Goal: Information Seeking & Learning: Learn about a topic

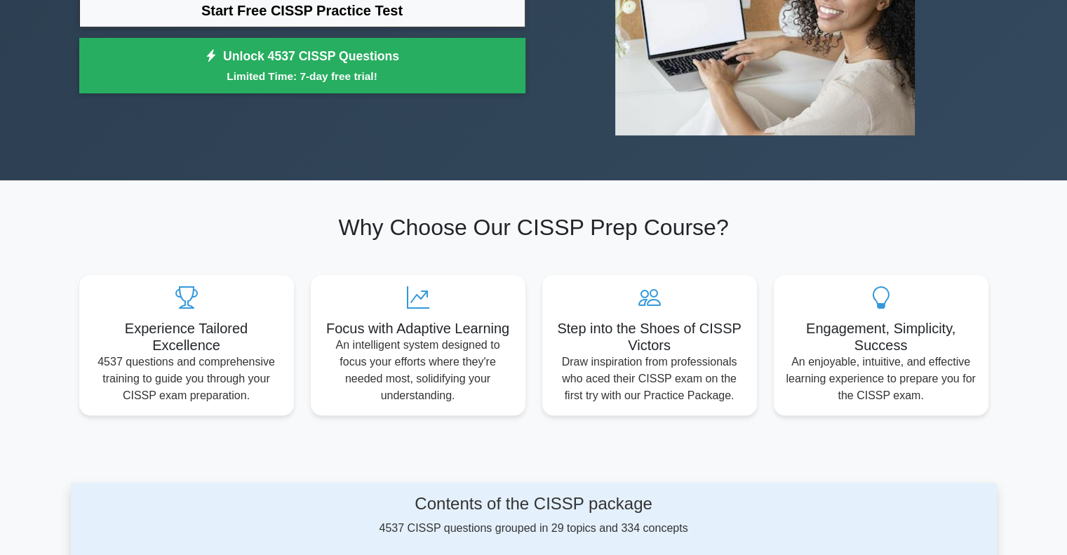
scroll to position [351, 0]
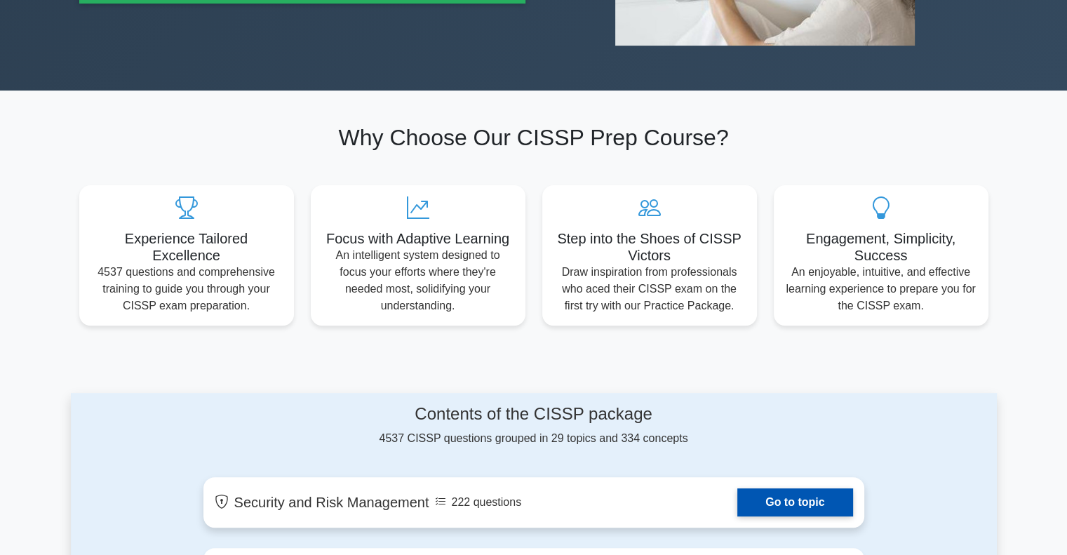
click at [737, 488] on link "Go to topic" at bounding box center [794, 502] width 115 height 28
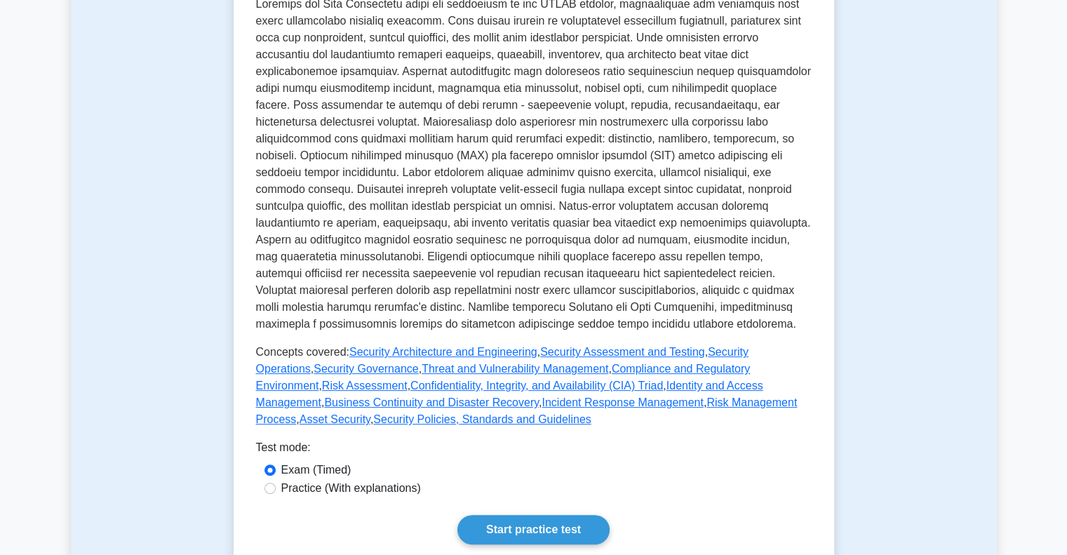
scroll to position [351, 0]
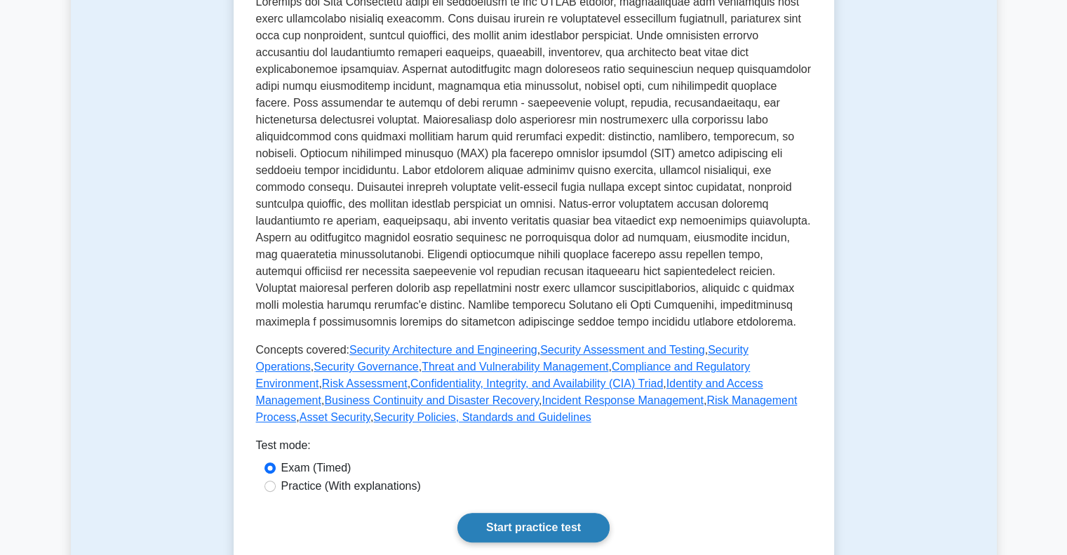
click at [457, 513] on link "Start practice test" at bounding box center [533, 527] width 152 height 29
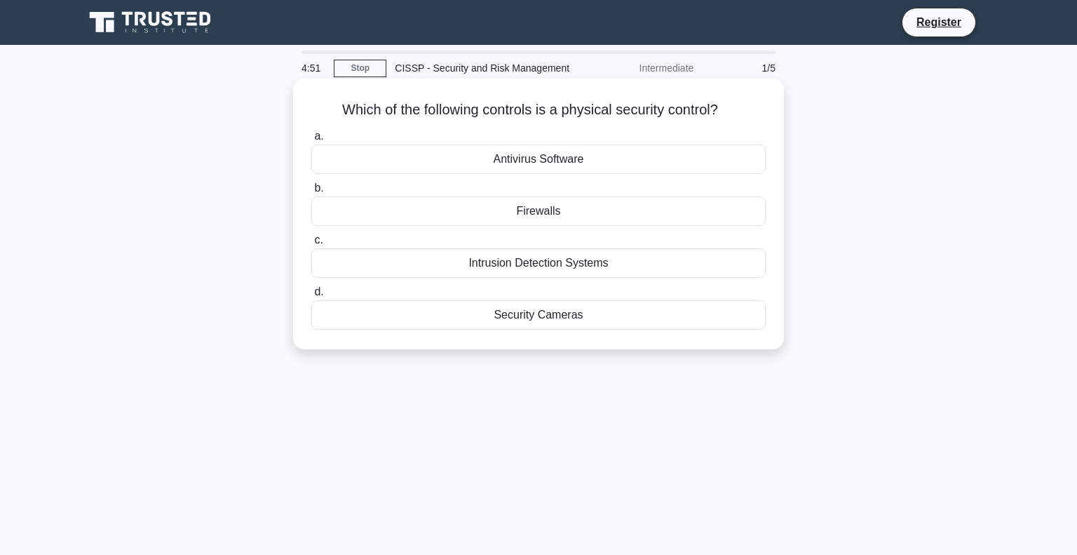
click at [588, 304] on div "Security Cameras" at bounding box center [538, 314] width 454 height 29
click at [311, 297] on input "d. Security Cameras" at bounding box center [311, 292] width 0 height 9
click at [572, 210] on div "Background checks" at bounding box center [538, 210] width 454 height 29
click at [311, 193] on input "b. Background checks" at bounding box center [311, 188] width 0 height 9
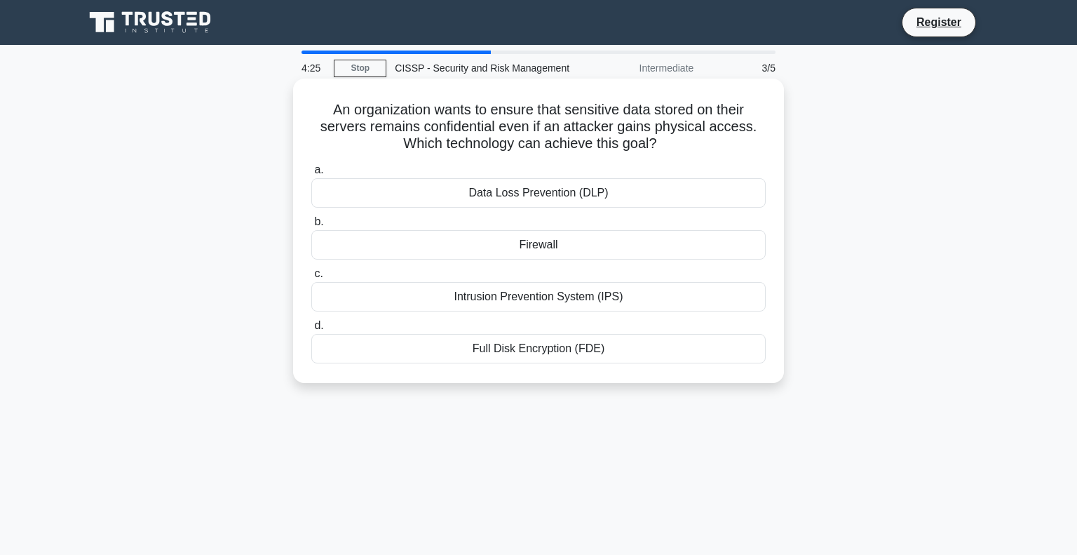
click at [550, 337] on div "Full Disk Encryption (FDE)" at bounding box center [538, 348] width 454 height 29
click at [311, 330] on input "d. Full Disk Encryption (FDE)" at bounding box center [311, 325] width 0 height 9
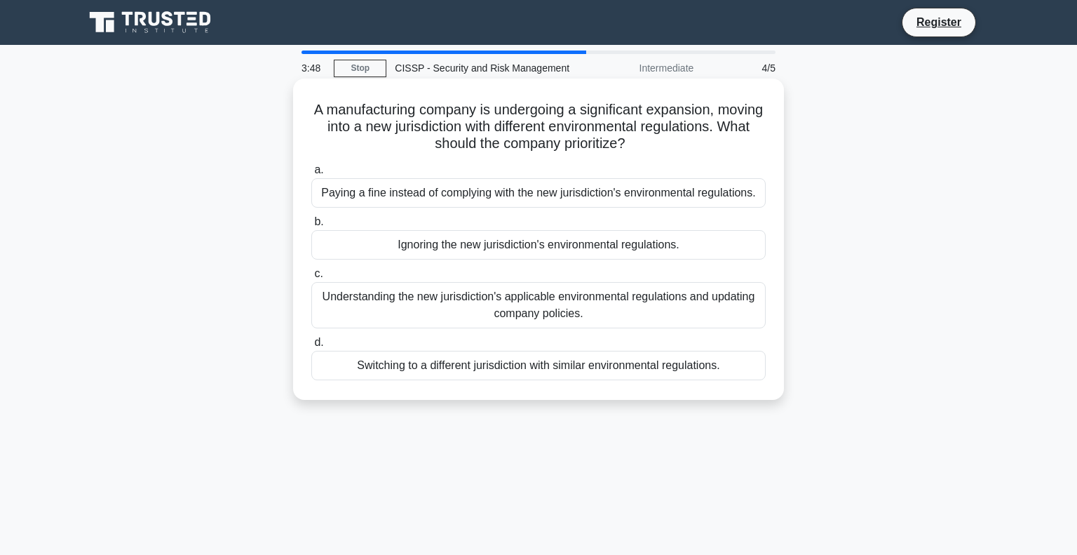
click at [648, 363] on div "Switching to a different jurisdiction with similar environmental regulations." at bounding box center [538, 365] width 454 height 29
click at [311, 347] on input "d. Switching to a different jurisdiction with similar environmental regulations." at bounding box center [311, 342] width 0 height 9
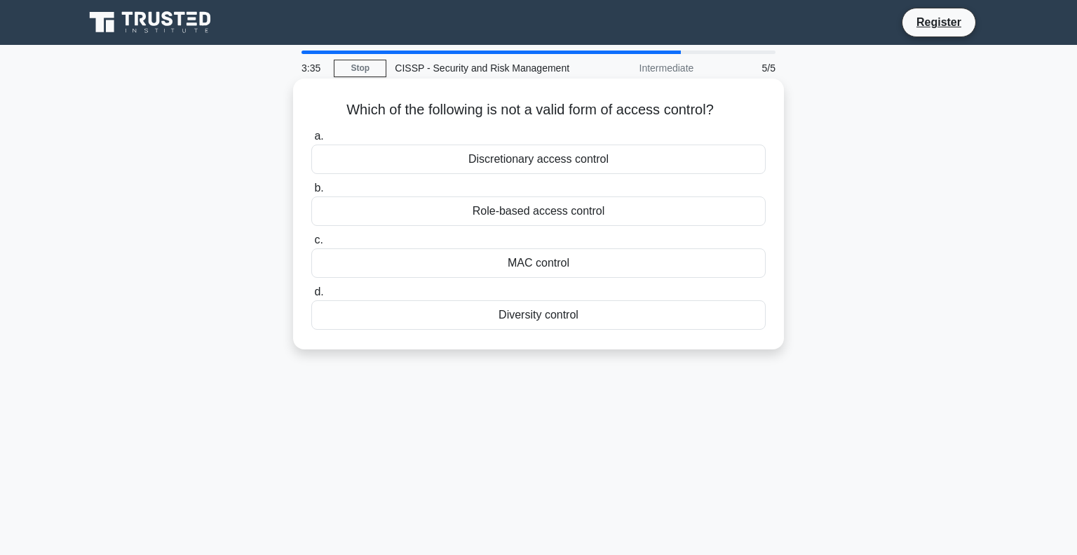
click at [574, 312] on div "Diversity control" at bounding box center [538, 314] width 454 height 29
click at [311, 297] on input "d. Diversity control" at bounding box center [311, 292] width 0 height 9
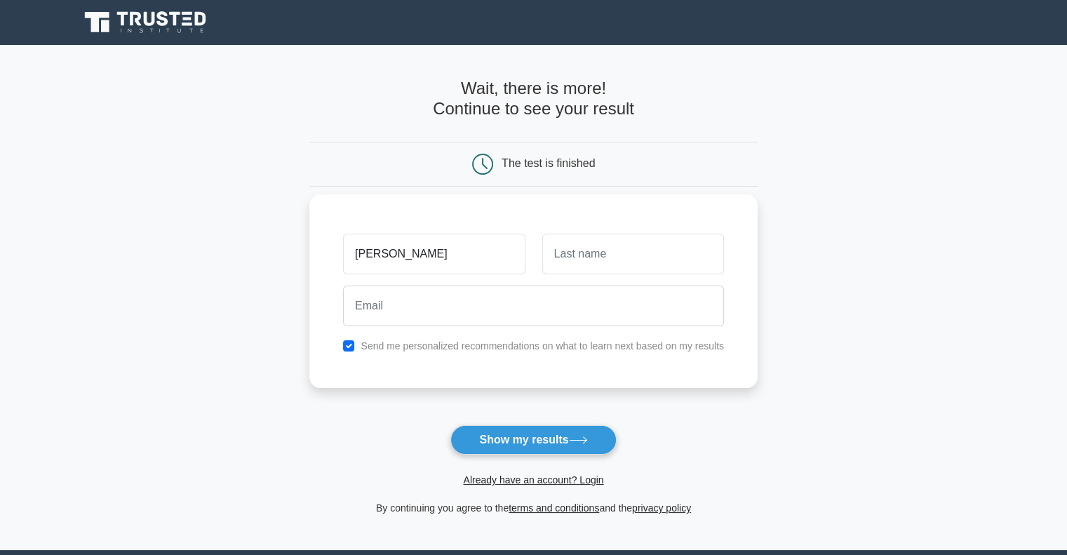
type input "[PERSON_NAME]"
click at [607, 248] on input "text" at bounding box center [633, 254] width 182 height 41
type input "Diallo"
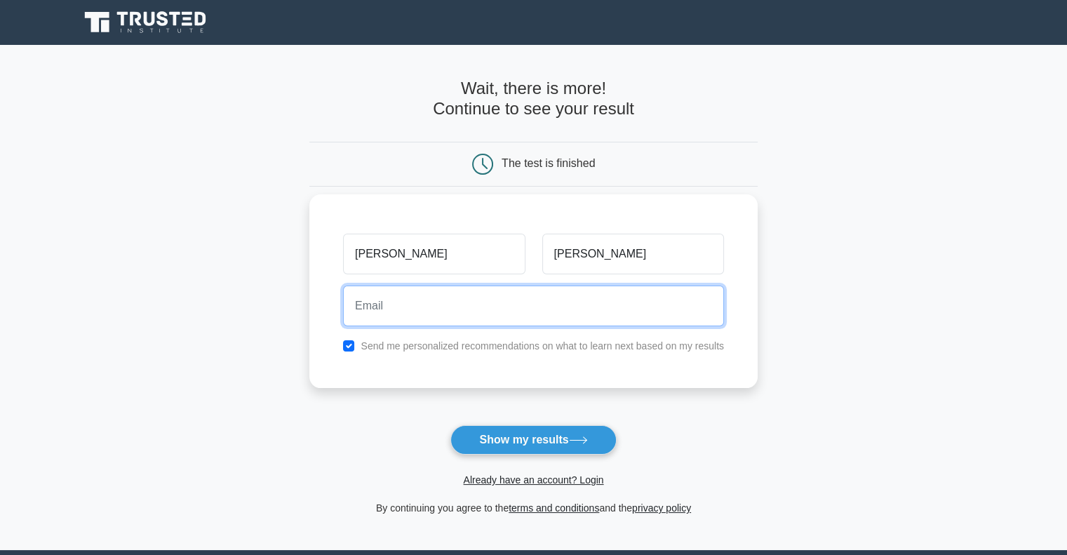
click at [382, 285] on input "email" at bounding box center [533, 305] width 381 height 41
type input "mkabibalde0603@gmail.com"
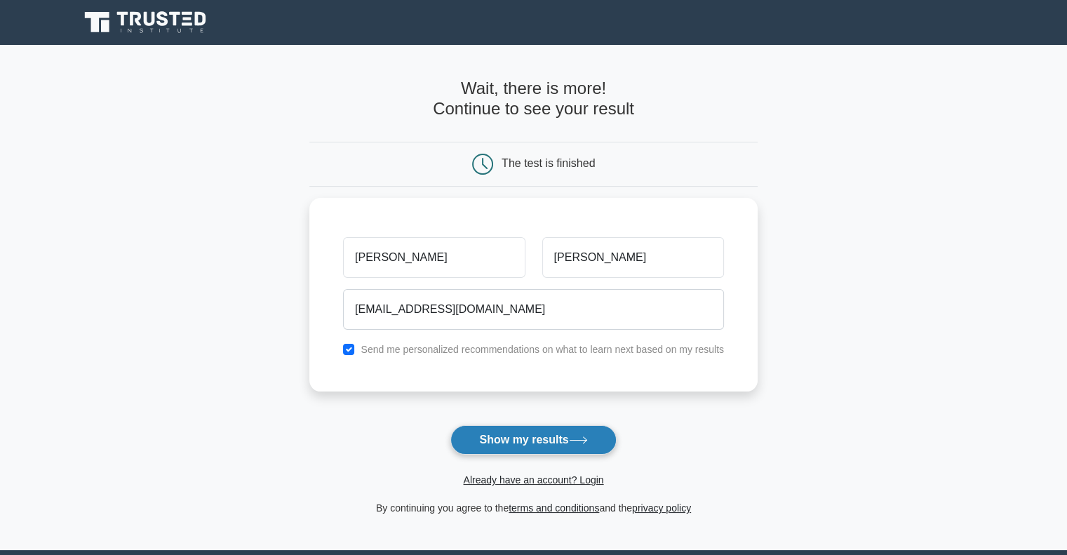
click at [542, 425] on button "Show my results" at bounding box center [533, 439] width 166 height 29
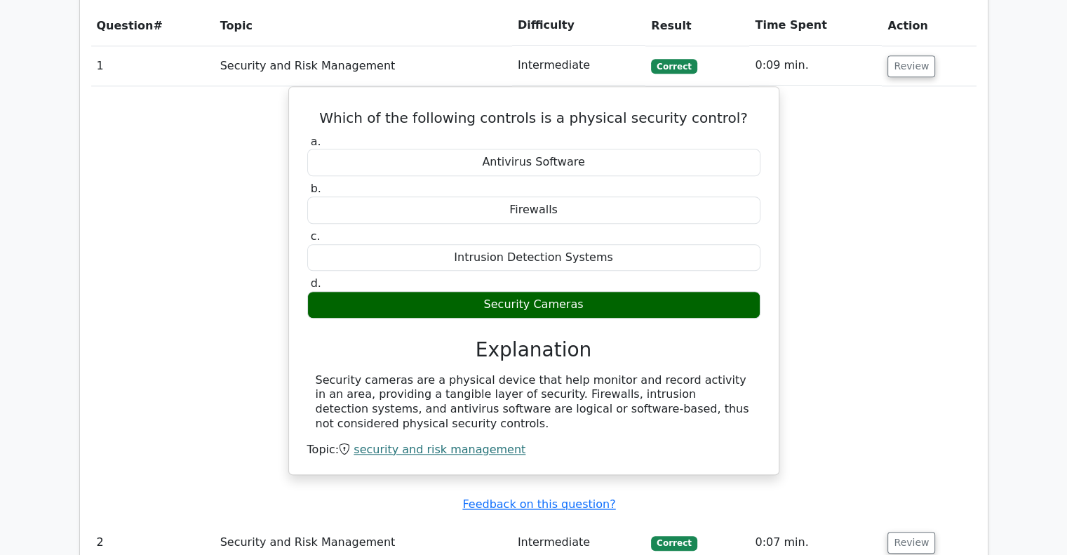
scroll to position [1020, 0]
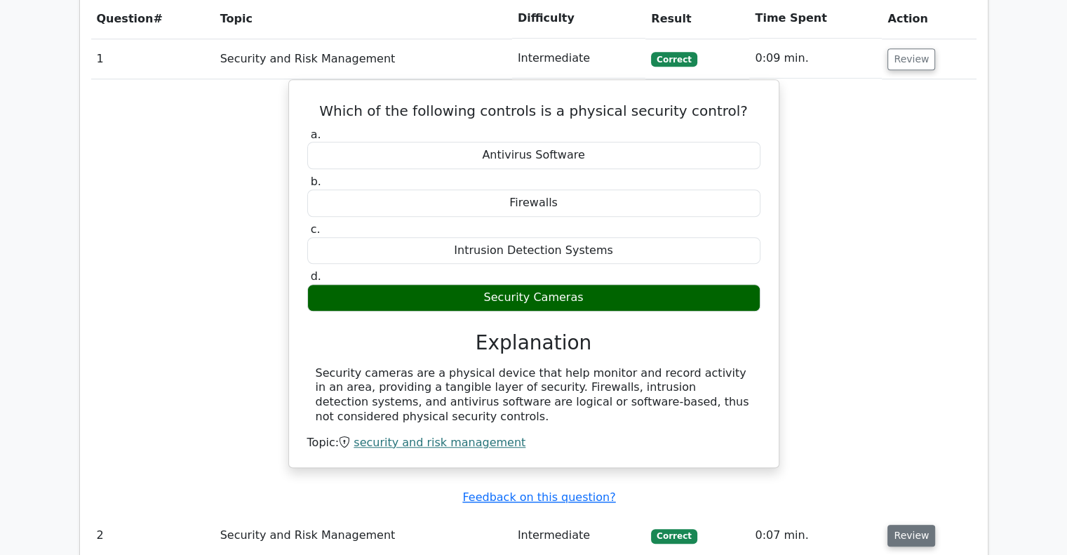
click at [906, 525] on button "Review" at bounding box center [911, 536] width 48 height 22
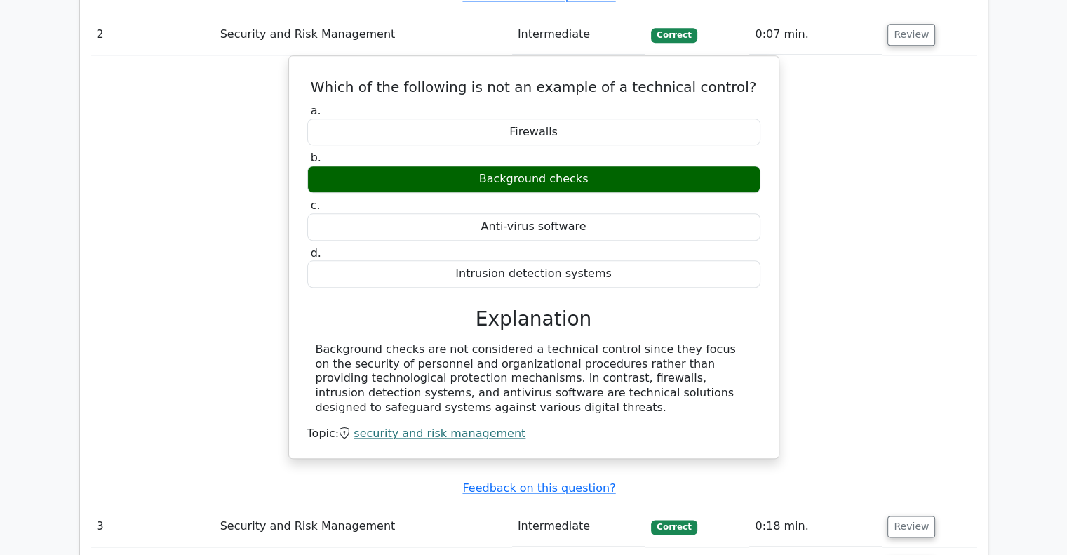
scroll to position [1582, 0]
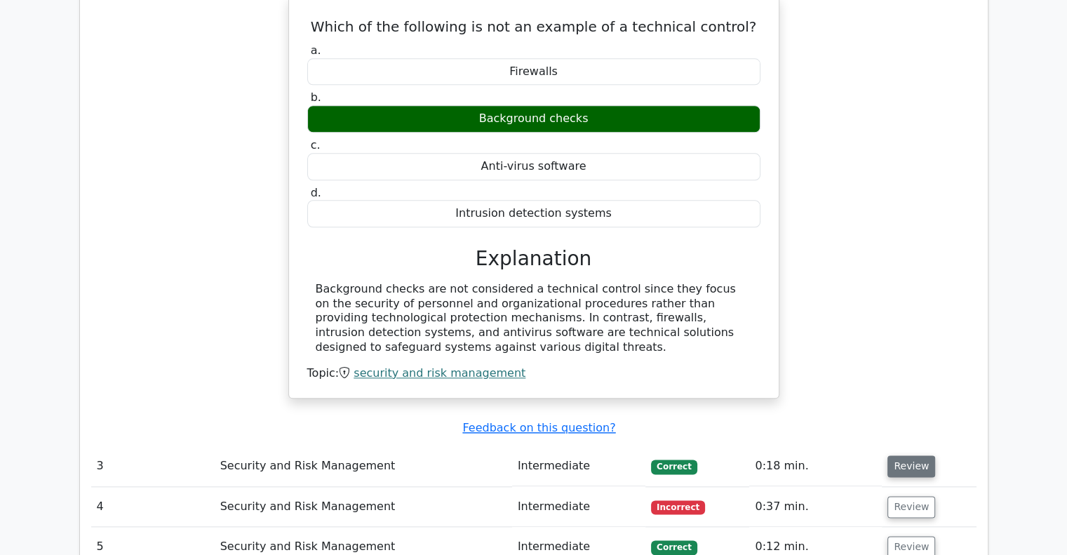
click at [912, 455] on button "Review" at bounding box center [911, 466] width 48 height 22
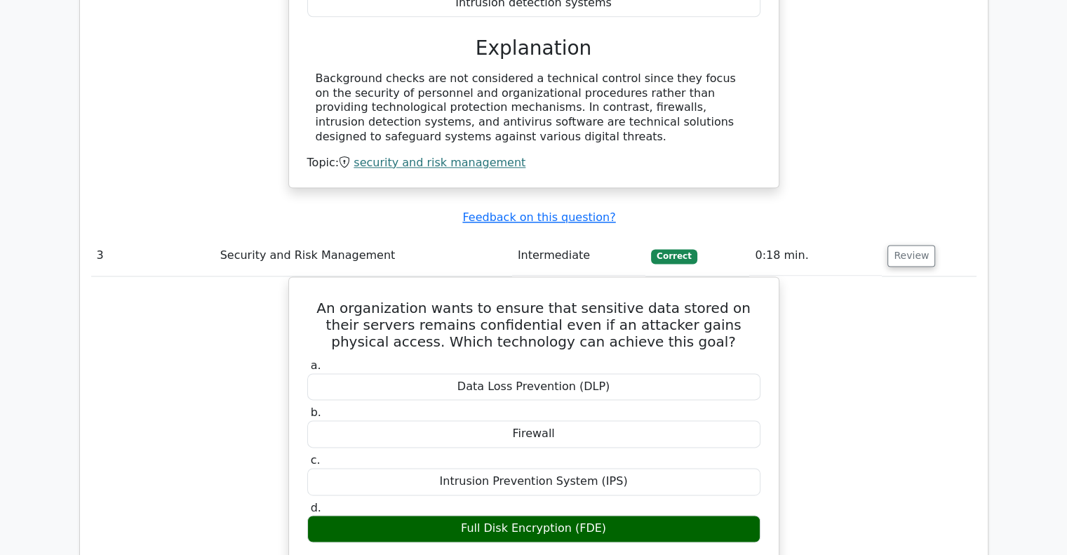
scroll to position [2143, 0]
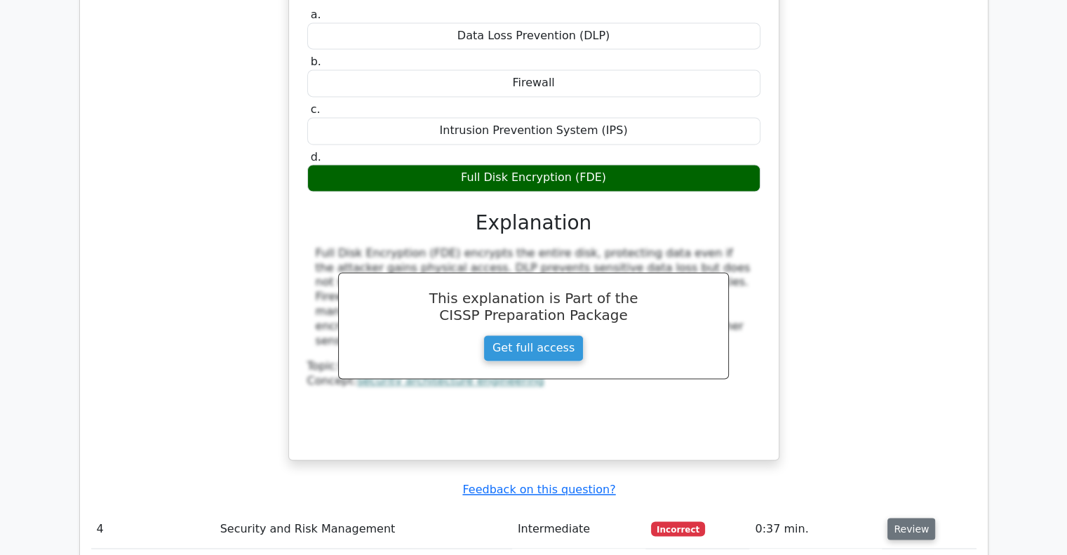
click at [905, 518] on button "Review" at bounding box center [911, 529] width 48 height 22
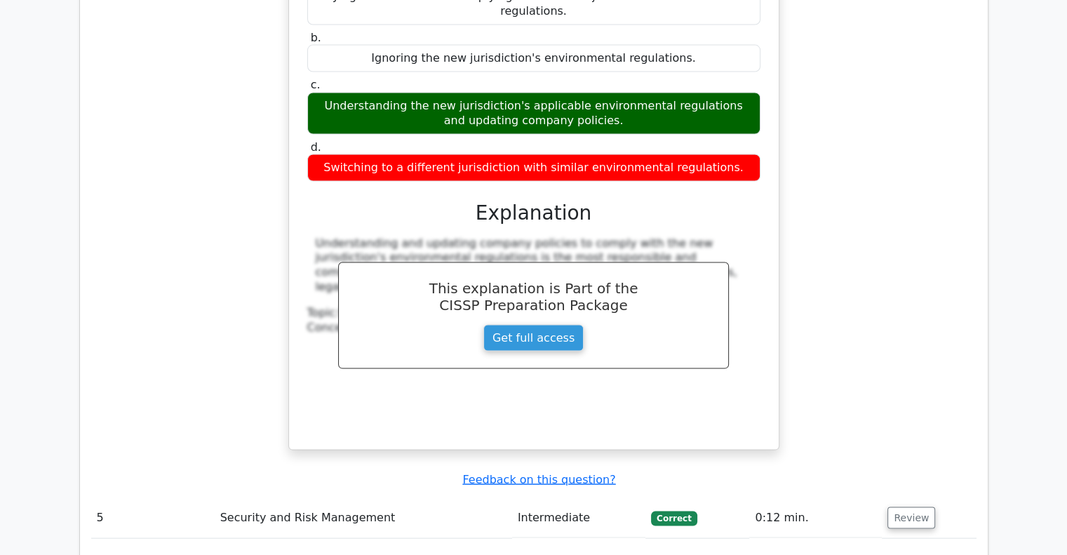
scroll to position [3124, 0]
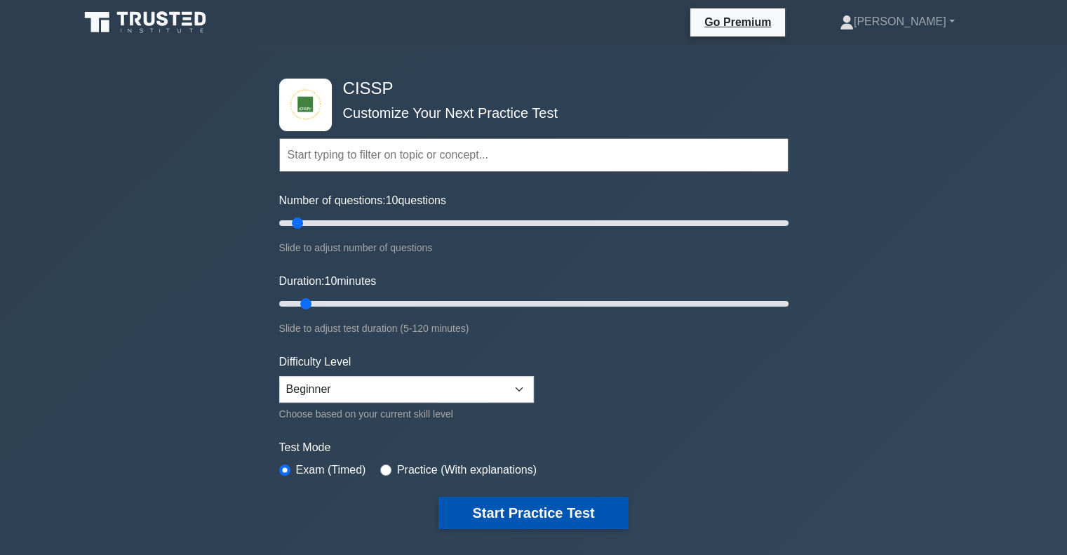
click at [538, 497] on button "Start Practice Test" at bounding box center [532, 513] width 189 height 32
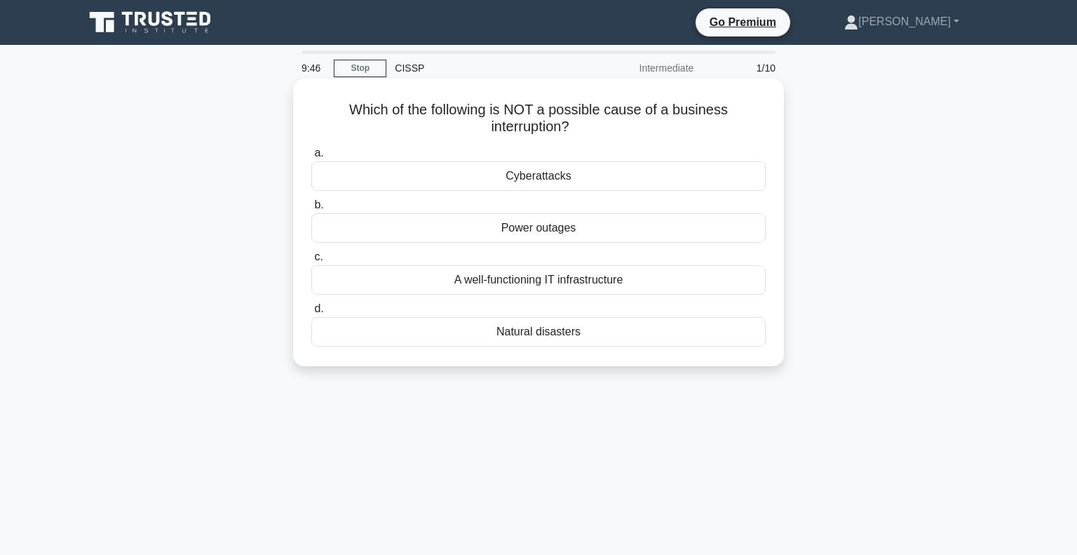
click at [551, 280] on div "A well-functioning IT infrastructure" at bounding box center [538, 279] width 454 height 29
click at [311, 262] on input "c. A well-functioning IT infrastructure" at bounding box center [311, 256] width 0 height 9
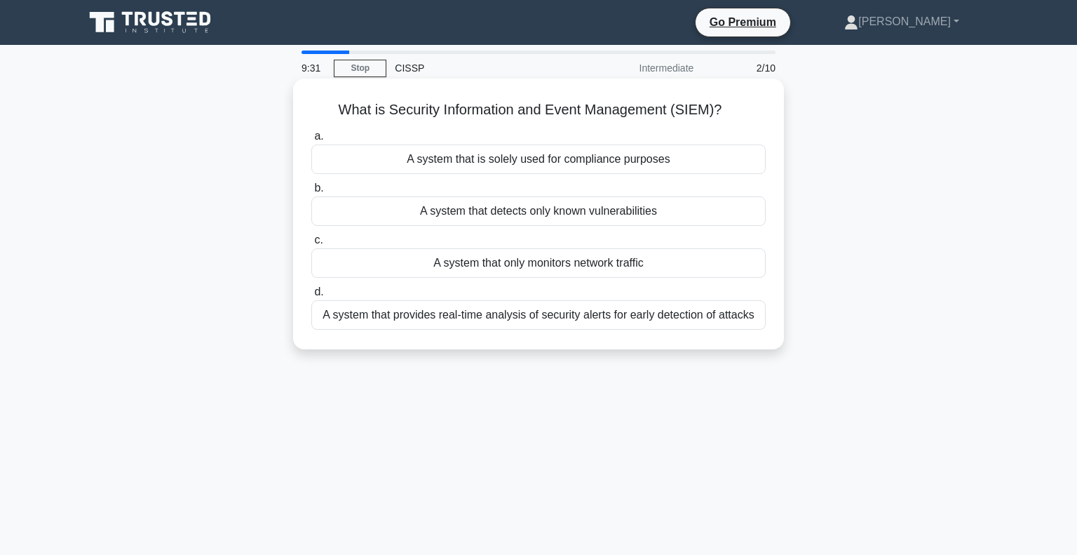
click at [619, 313] on div "A system that provides real-time analysis of security alerts for early detectio…" at bounding box center [538, 314] width 454 height 29
click at [311, 297] on input "d. A system that provides real-time analysis of security alerts for early detec…" at bounding box center [311, 292] width 0 height 9
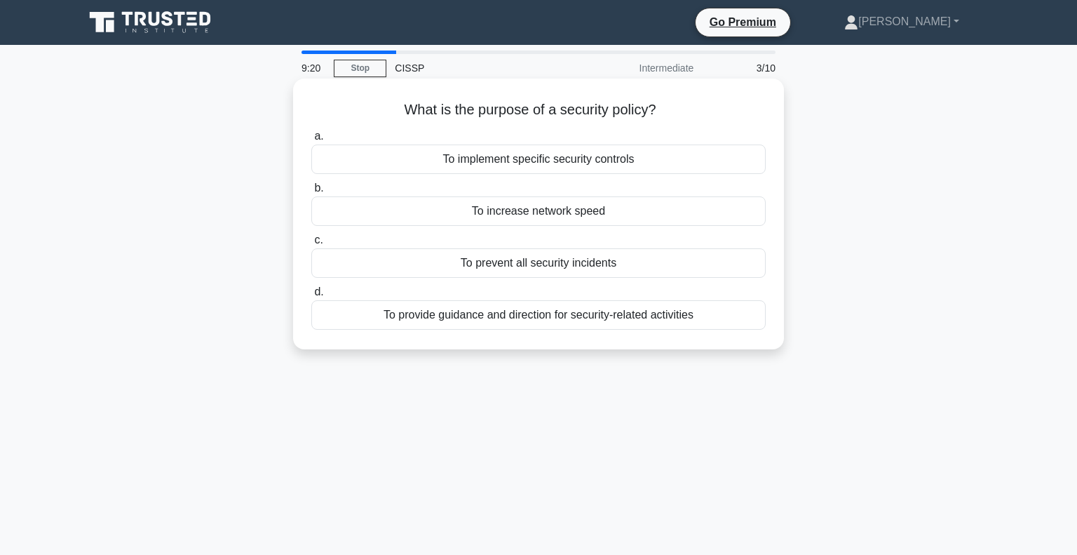
click at [630, 316] on div "To provide guidance and direction for security-related activities" at bounding box center [538, 314] width 454 height 29
click at [311, 297] on input "d. To provide guidance and direction for security-related activities" at bounding box center [311, 292] width 0 height 9
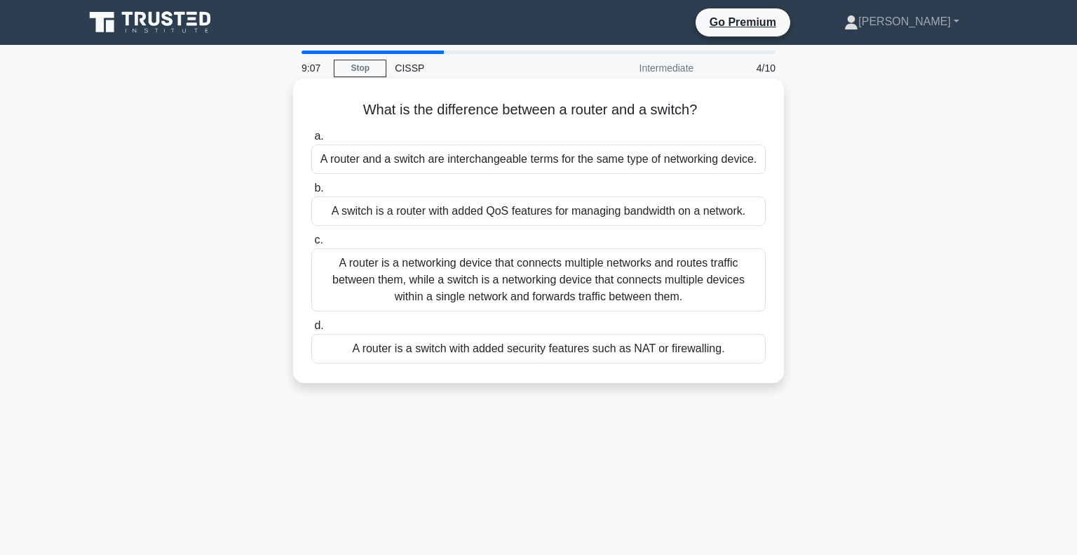
click at [547, 285] on div "A router is a networking device that connects multiple networks and routes traf…" at bounding box center [538, 279] width 454 height 63
click at [311, 245] on input "c. A router is a networking device that connects multiple networks and routes t…" at bounding box center [311, 240] width 0 height 9
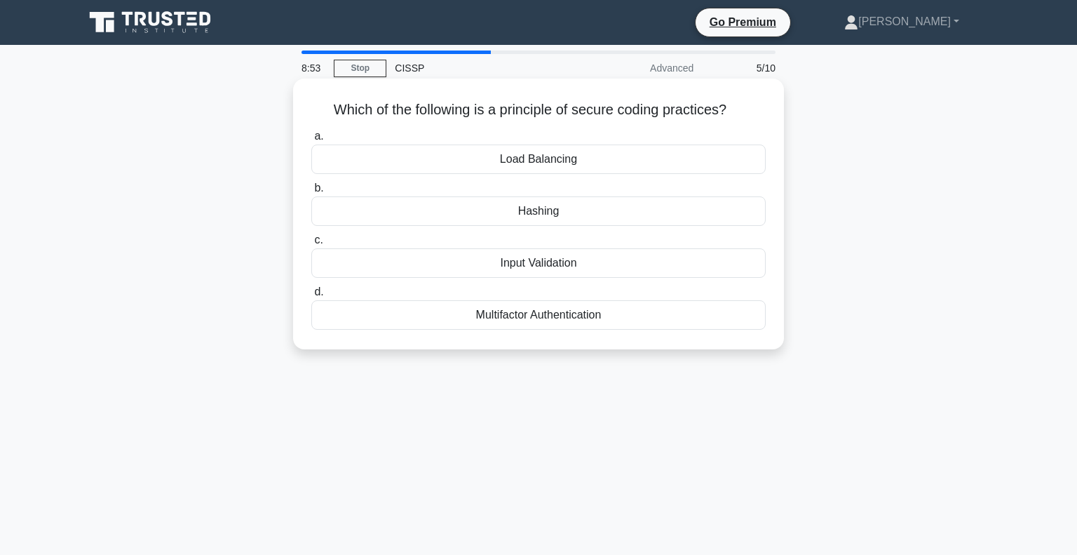
click at [576, 206] on div "Hashing" at bounding box center [538, 210] width 454 height 29
click at [311, 193] on input "b. [GEOGRAPHIC_DATA]" at bounding box center [311, 188] width 0 height 9
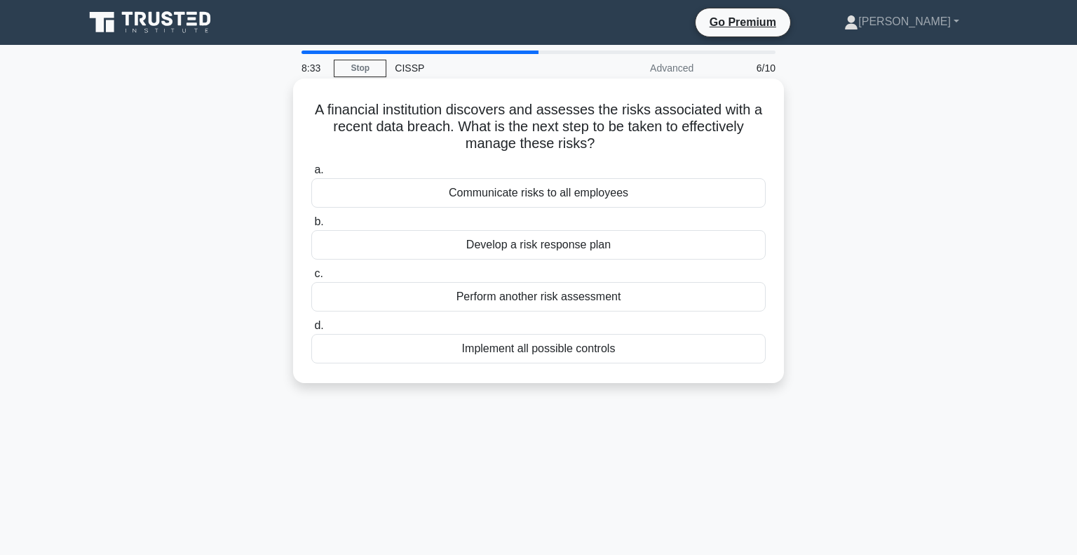
click at [601, 190] on div "Communicate risks to all employees" at bounding box center [538, 192] width 454 height 29
click at [311, 175] on input "a. Communicate risks to all employees" at bounding box center [311, 170] width 0 height 9
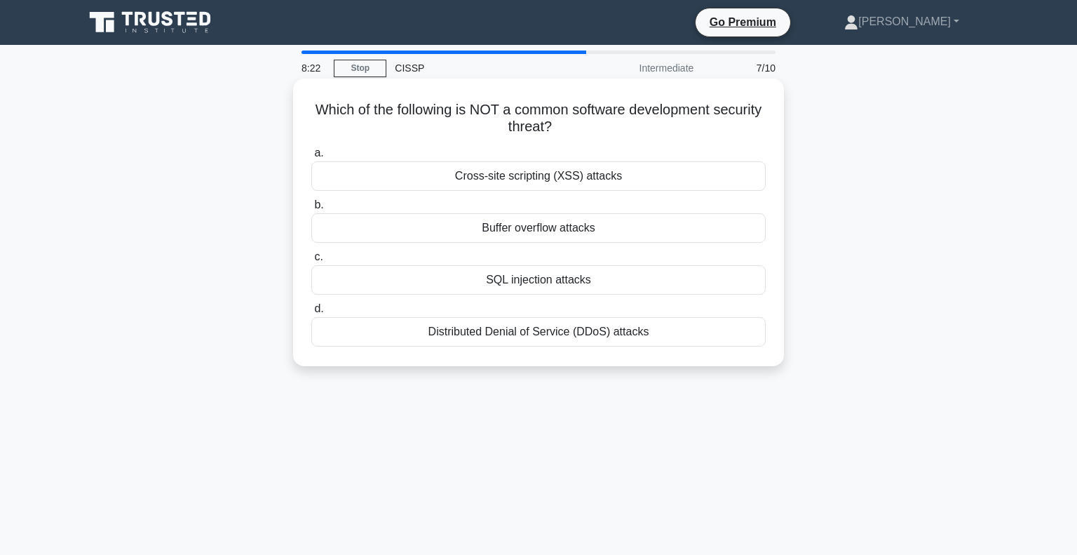
click at [617, 168] on div "Cross-site scripting (XSS) attacks" at bounding box center [538, 175] width 454 height 29
click at [311, 158] on input "a. Cross-site scripting (XSS) attacks" at bounding box center [311, 153] width 0 height 9
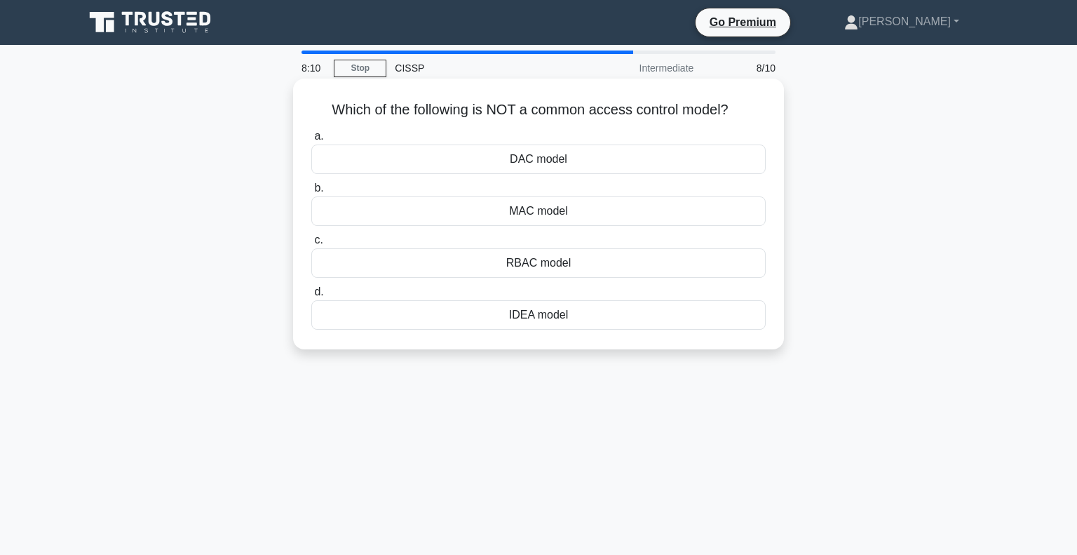
click at [539, 312] on div "IDEA model" at bounding box center [538, 314] width 454 height 29
click at [311, 297] on input "d. IDEA model" at bounding box center [311, 292] width 0 height 9
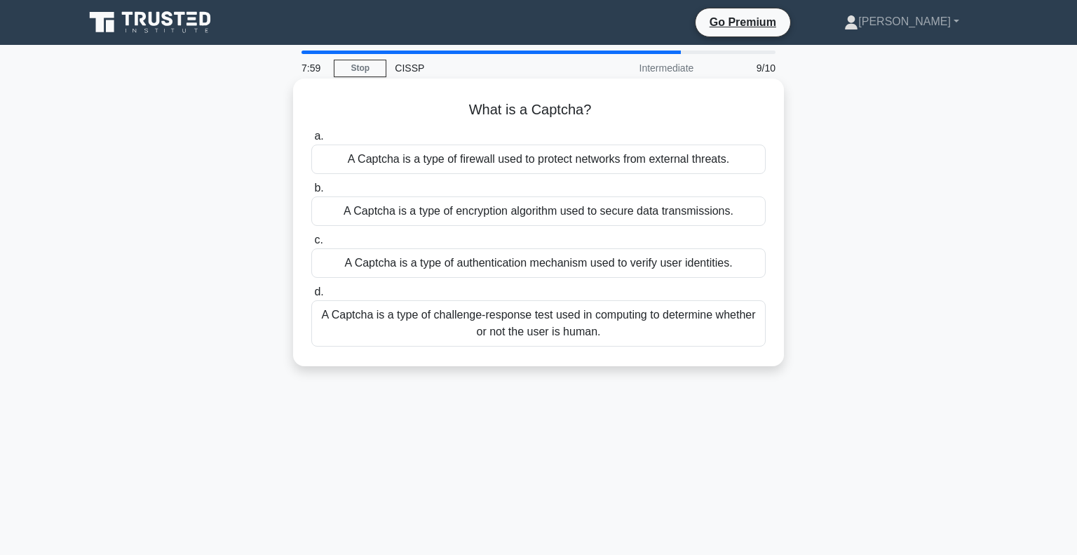
click at [582, 202] on div "A Captcha is a type of encryption algorithm used to secure data transmissions." at bounding box center [538, 210] width 454 height 29
click at [311, 193] on input "b. A Captcha is a type of encryption algorithm used to secure data transmission…" at bounding box center [311, 188] width 0 height 9
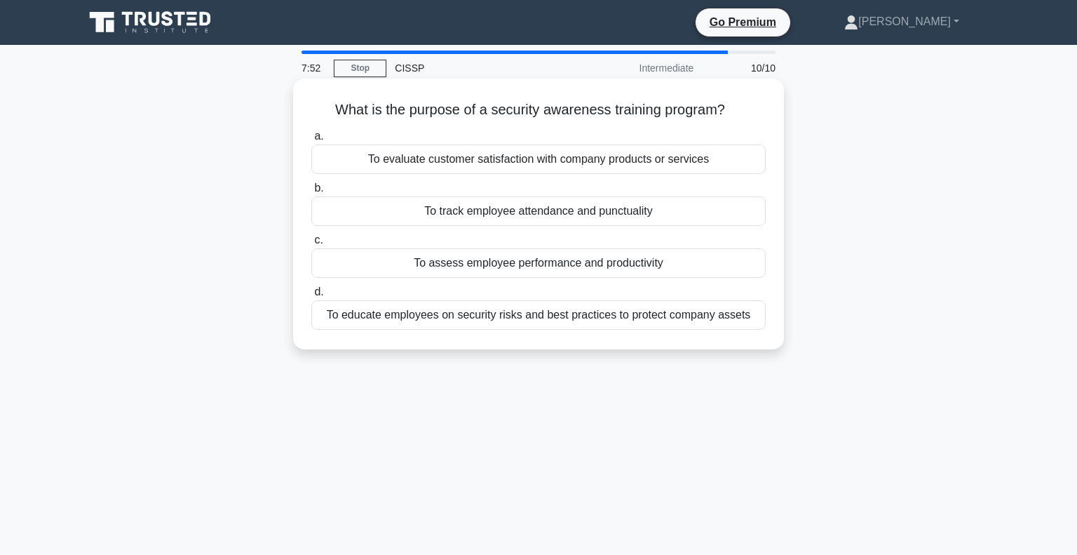
click at [629, 313] on div "To educate employees on security risks and best practices to protect company as…" at bounding box center [538, 314] width 454 height 29
click at [311, 297] on input "d. To educate employees on security risks and best practices to protect company…" at bounding box center [311, 292] width 0 height 9
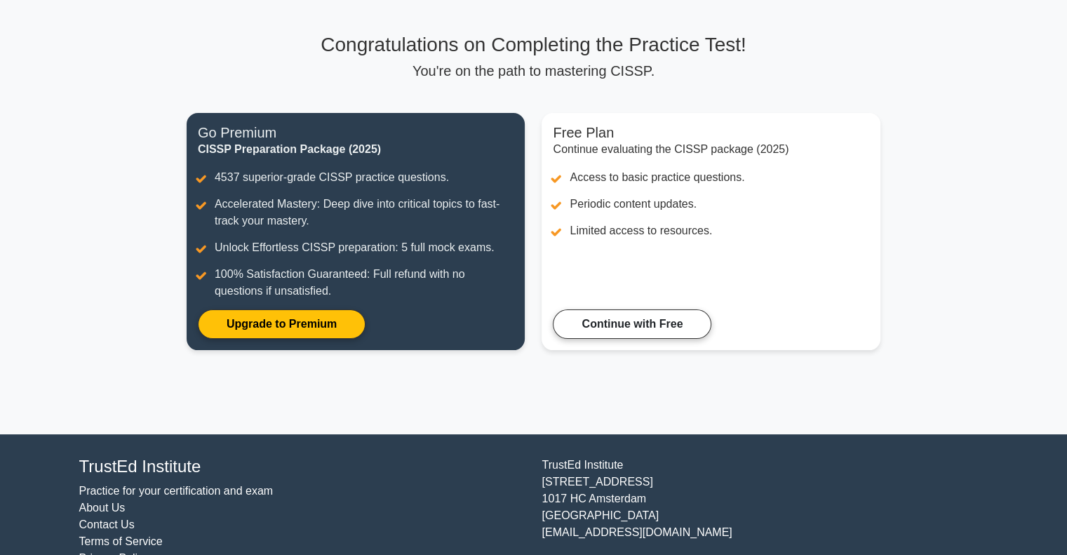
scroll to position [84, 0]
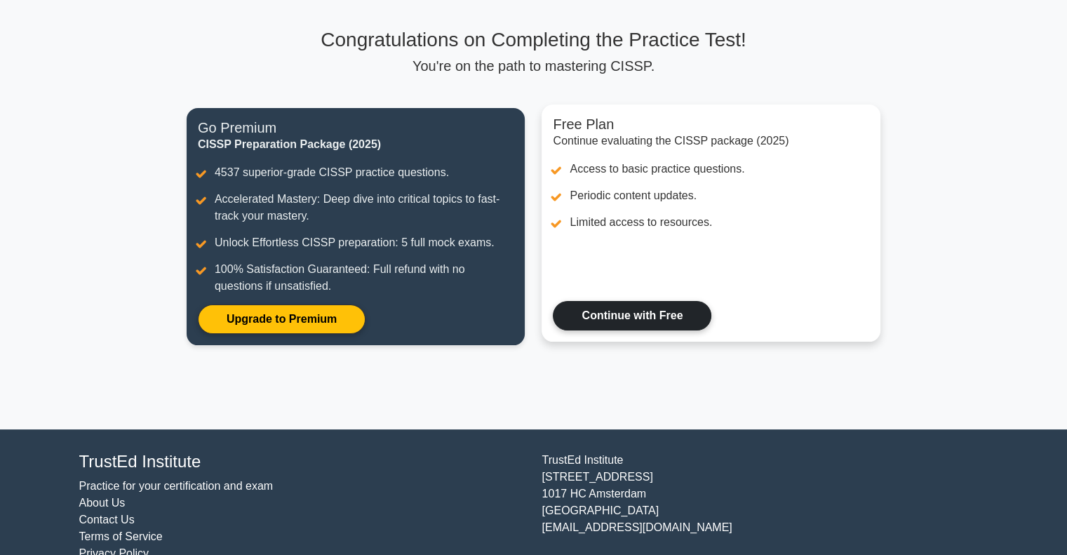
click at [598, 301] on link "Continue with Free" at bounding box center [632, 315] width 159 height 29
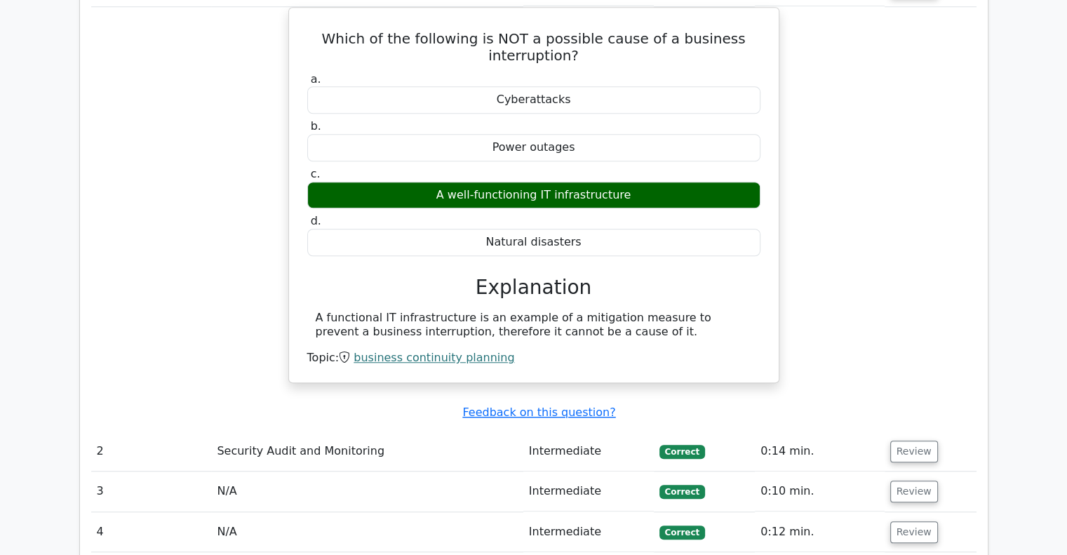
scroll to position [1192, 0]
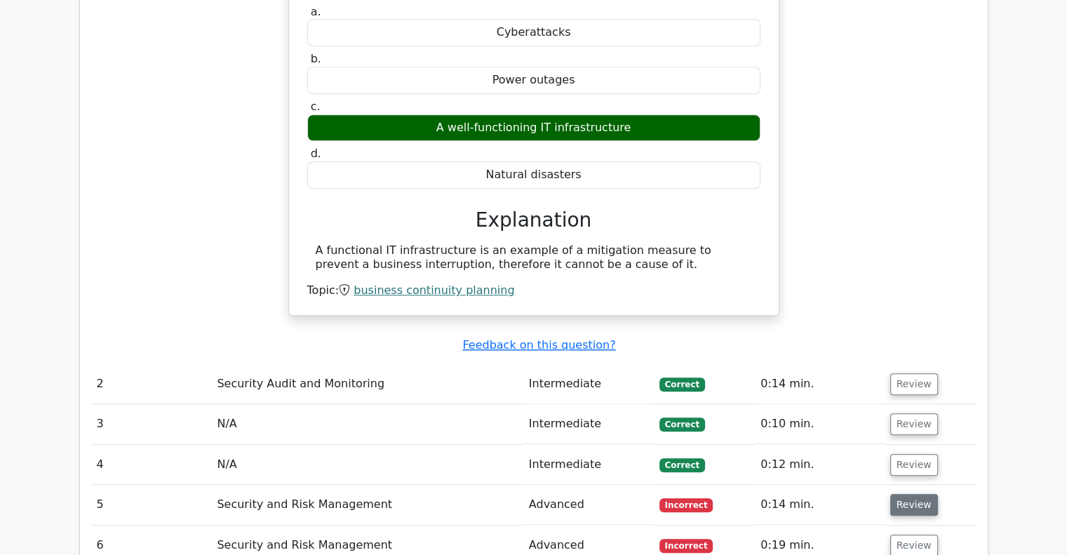
click at [924, 494] on button "Review" at bounding box center [914, 505] width 48 height 22
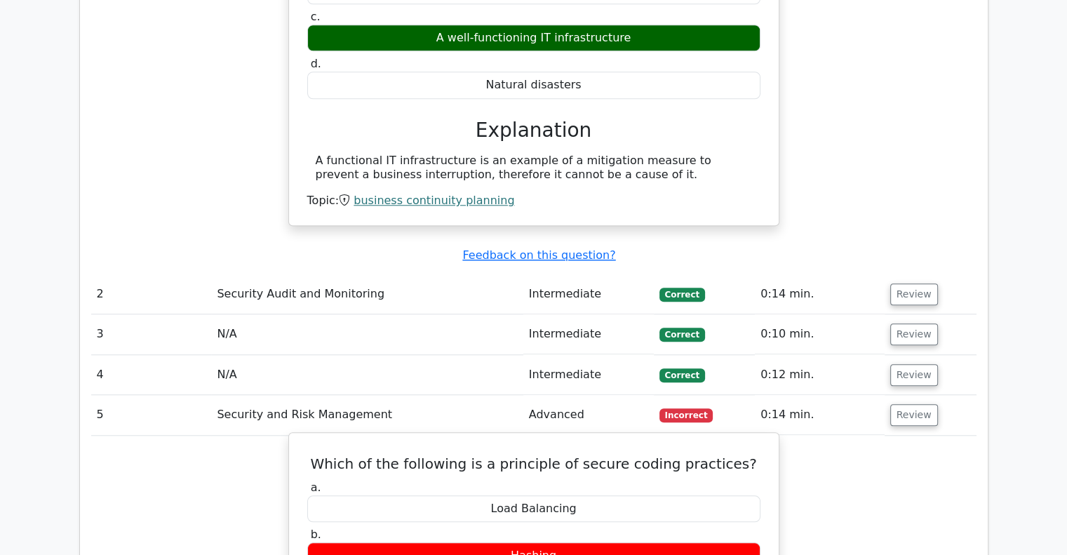
scroll to position [1543, 0]
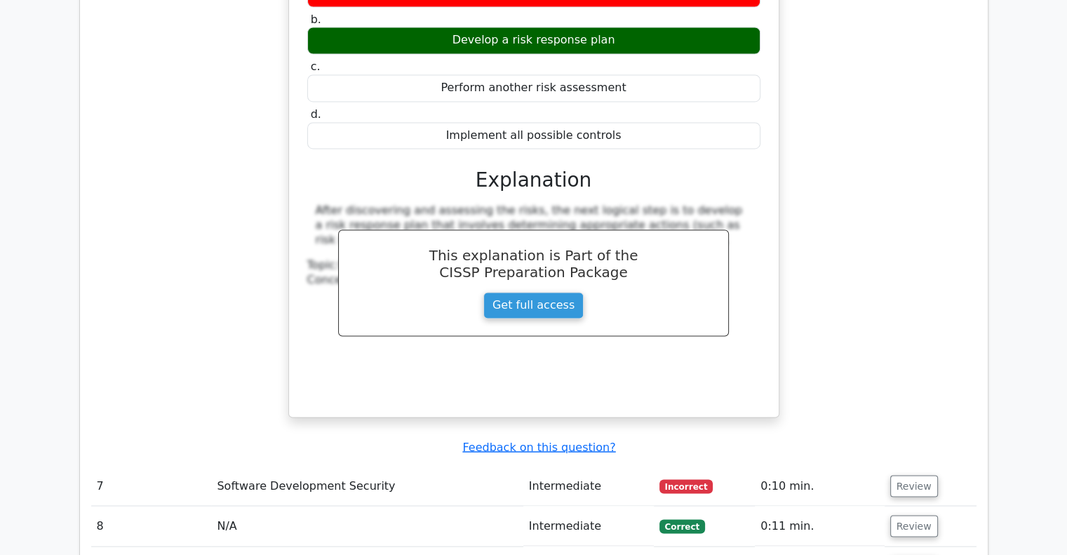
scroll to position [2314, 0]
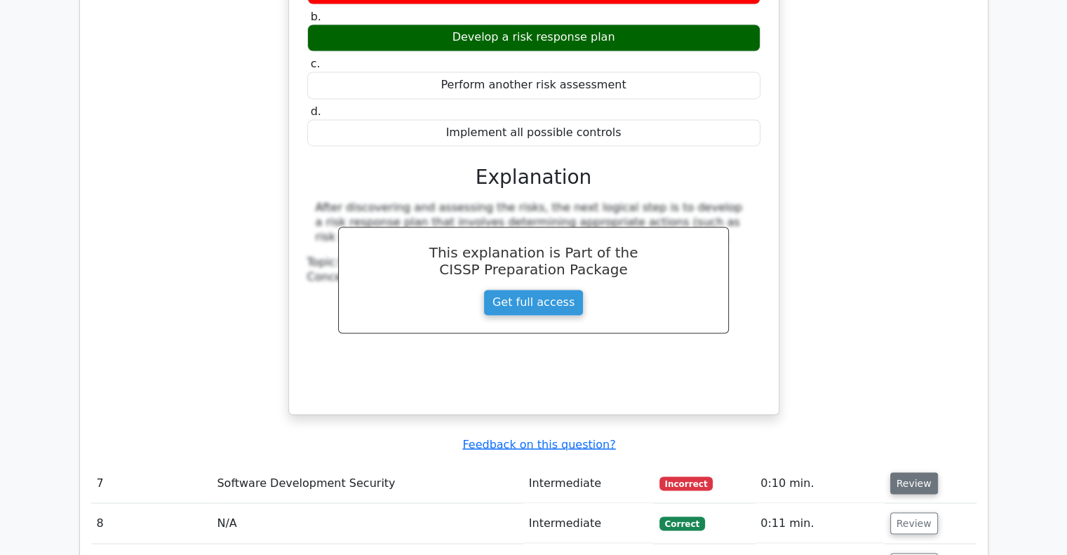
click at [910, 472] on button "Review" at bounding box center [914, 483] width 48 height 22
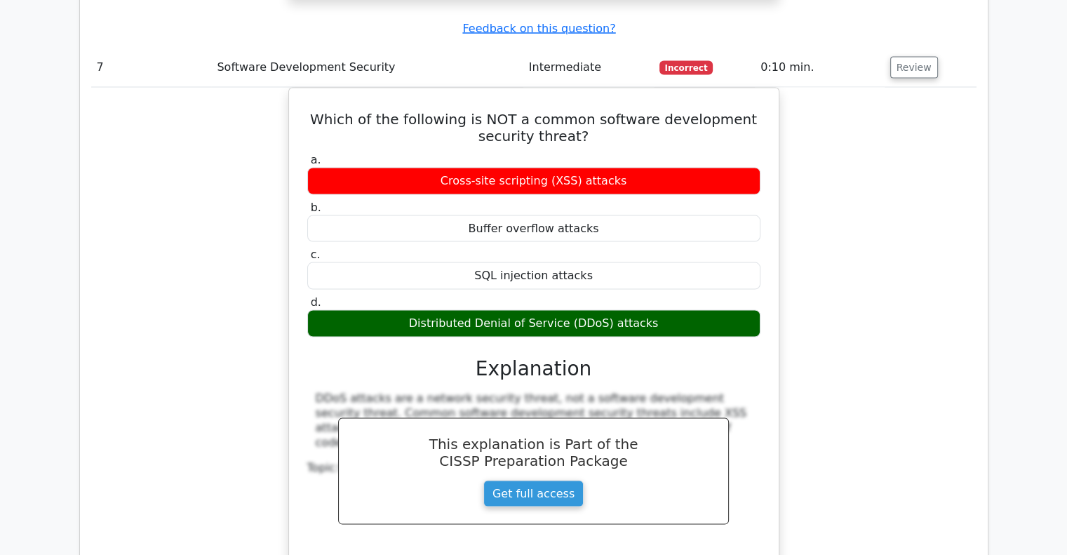
scroll to position [2735, 0]
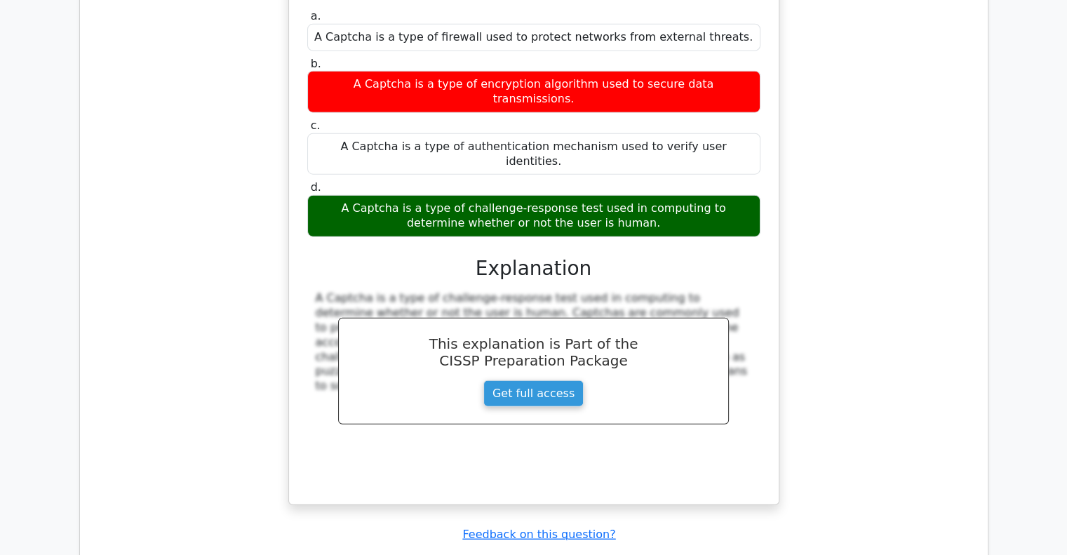
scroll to position [3741, 0]
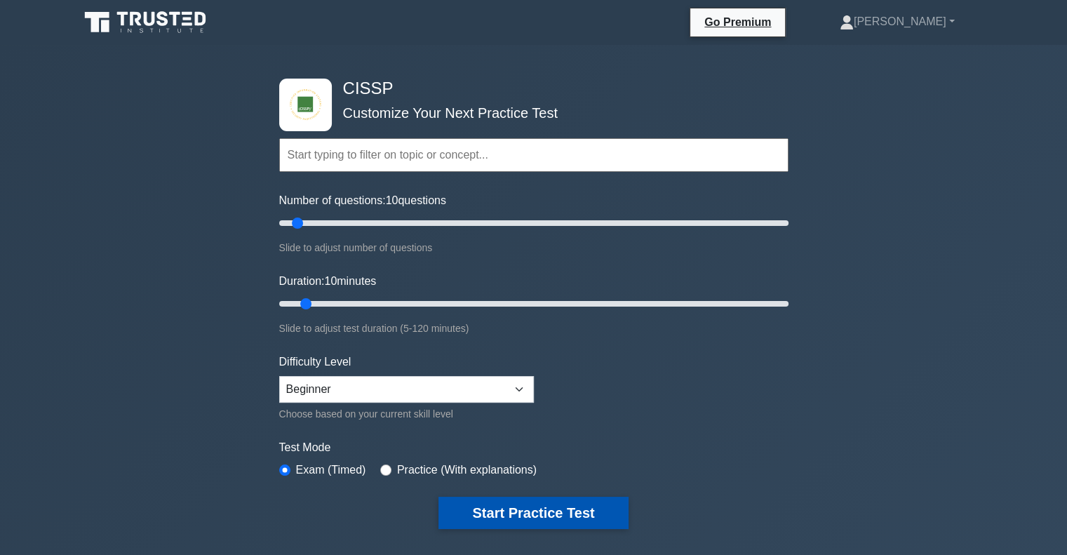
click at [492, 499] on button "Start Practice Test" at bounding box center [532, 513] width 189 height 32
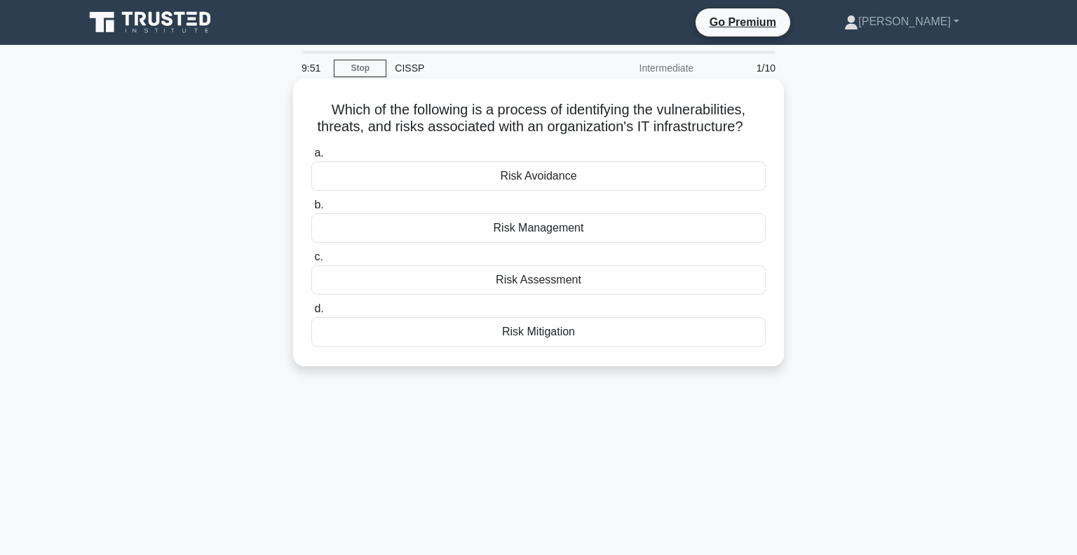
click at [560, 280] on div "Risk Assessment" at bounding box center [538, 279] width 454 height 29
click at [311, 262] on input "c. Risk Assessment" at bounding box center [311, 256] width 0 height 9
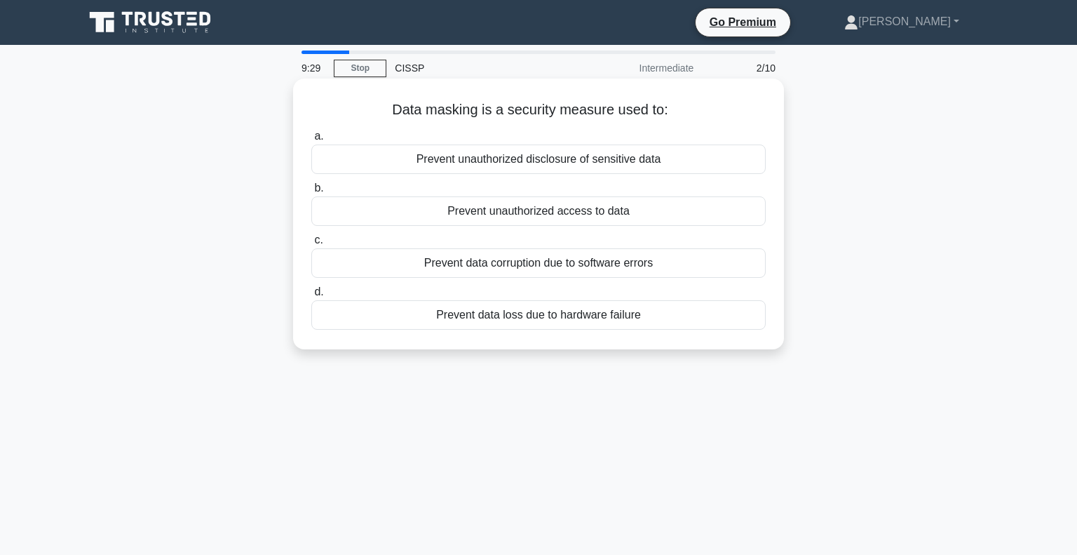
click at [567, 212] on div "Prevent unauthorized access to data" at bounding box center [538, 210] width 454 height 29
click at [311, 193] on input "b. Prevent unauthorized access to data" at bounding box center [311, 188] width 0 height 9
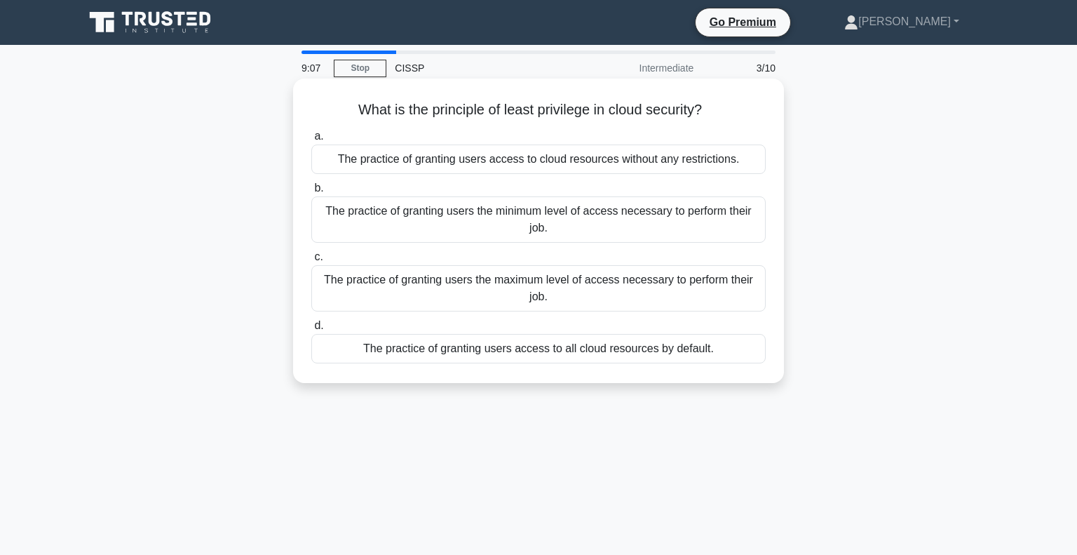
click at [617, 211] on div "The practice of granting users the minimum level of access necessary to perform…" at bounding box center [538, 219] width 454 height 46
click at [311, 193] on input "b. The practice of granting users the minimum level of access necessary to perf…" at bounding box center [311, 188] width 0 height 9
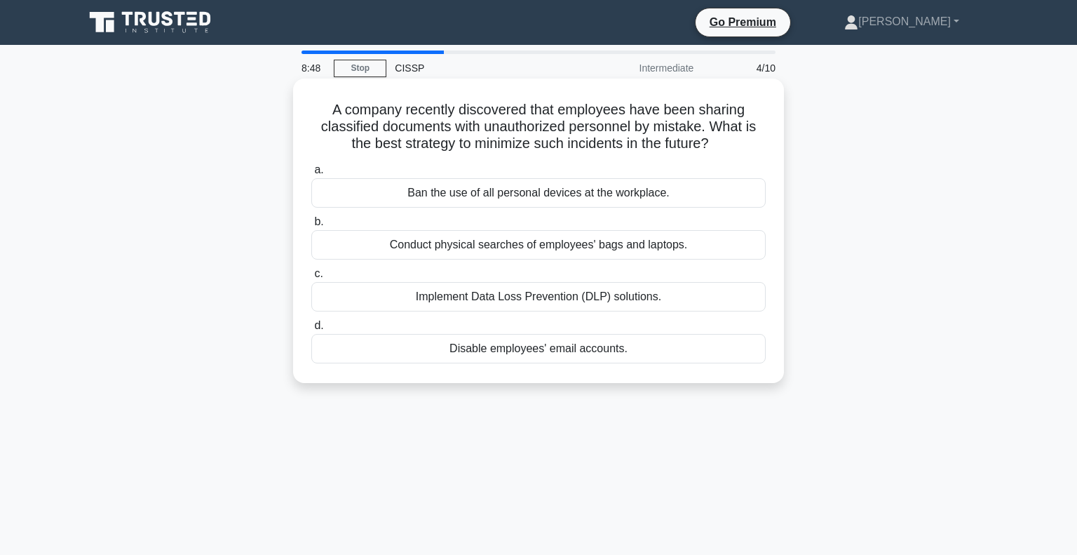
click at [656, 291] on div "Implement Data Loss Prevention (DLP) solutions." at bounding box center [538, 296] width 454 height 29
click at [311, 278] on input "c. Implement Data Loss Prevention (DLP) solutions." at bounding box center [311, 273] width 0 height 9
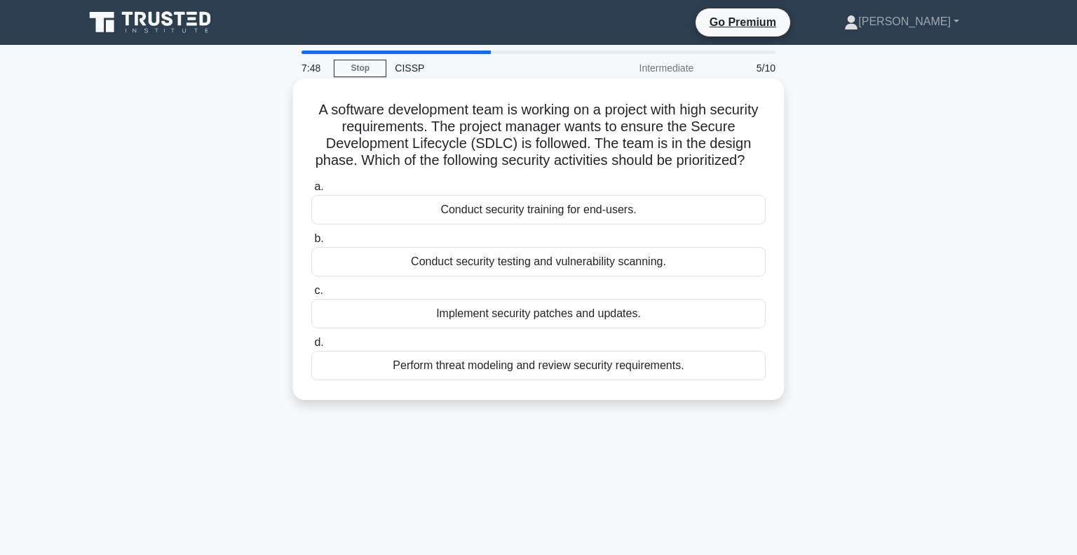
click at [674, 221] on div "Conduct security training for end-users." at bounding box center [538, 209] width 454 height 29
click at [311, 191] on input "a. Conduct security training for end-users." at bounding box center [311, 186] width 0 height 9
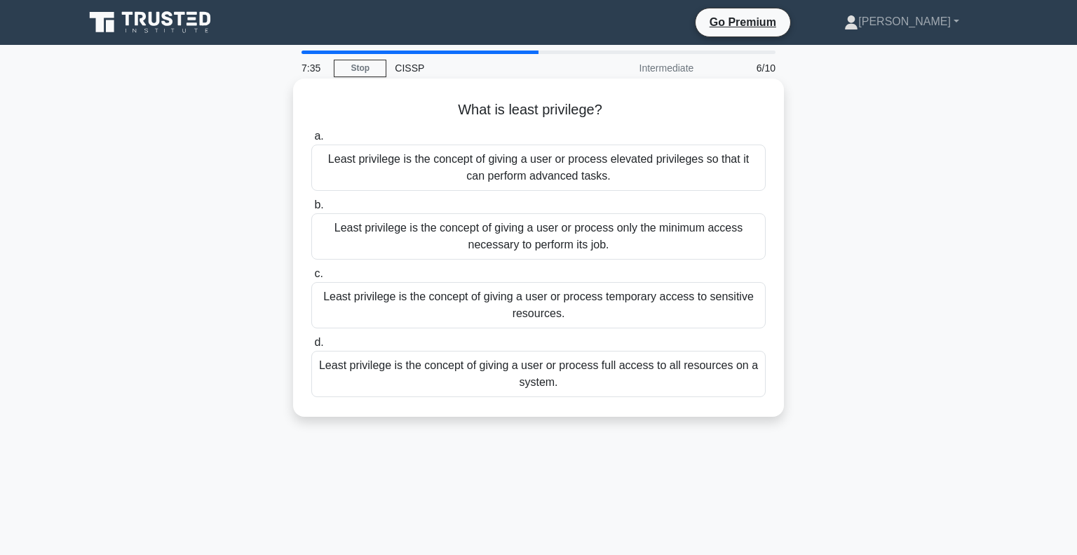
click at [707, 235] on div "Least privilege is the concept of giving a user or process only the minimum acc…" at bounding box center [538, 236] width 454 height 46
click at [311, 210] on input "b. Least privilege is the concept of giving a user or process only the minimum …" at bounding box center [311, 205] width 0 height 9
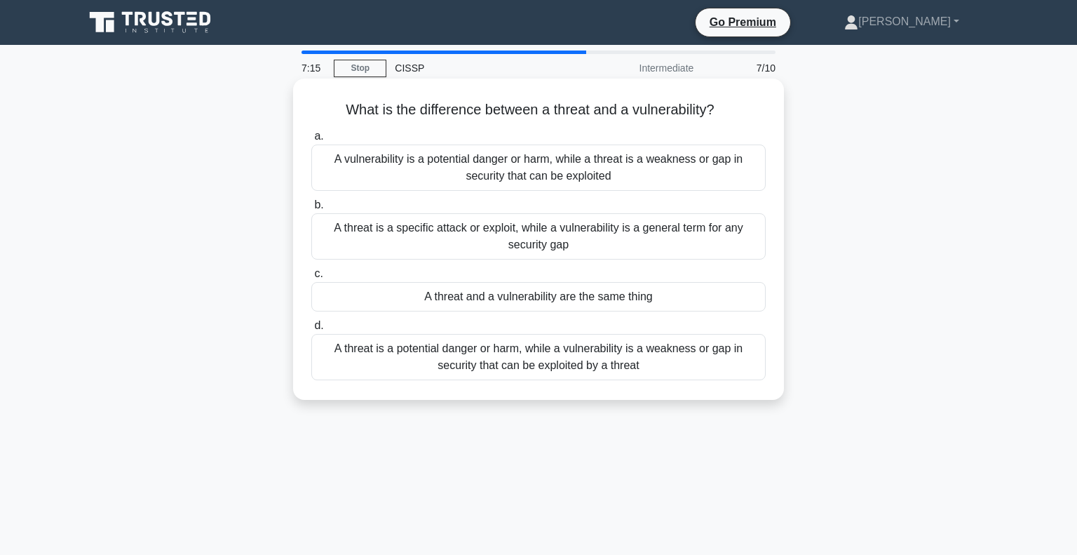
click at [703, 352] on div "A threat is a potential danger or harm, while a vulnerability is a weakness or …" at bounding box center [538, 357] width 454 height 46
click at [311, 330] on input "d. A threat is a potential danger or harm, while a vulnerability is a weakness …" at bounding box center [311, 325] width 0 height 9
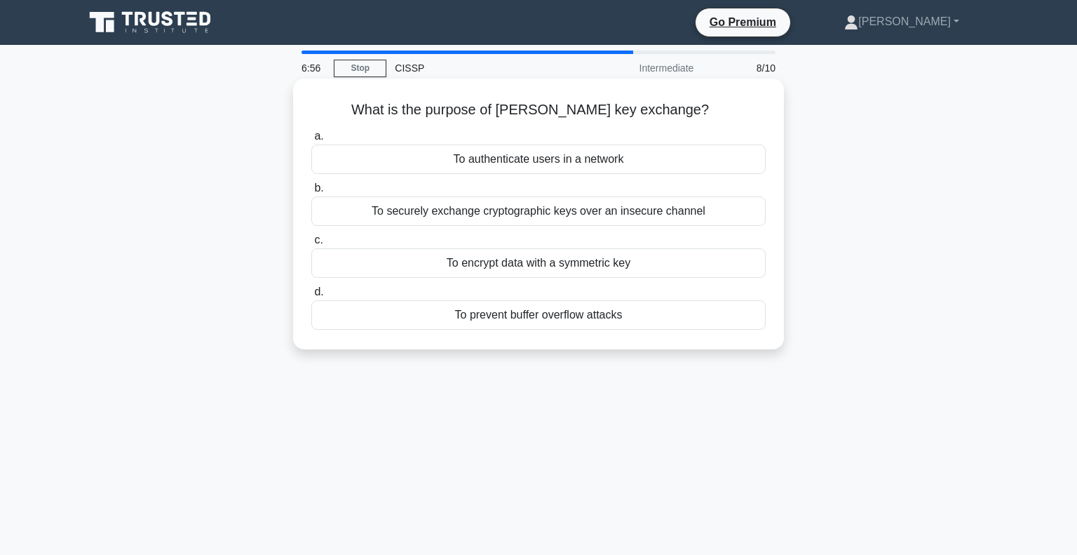
click at [575, 312] on div "To prevent buffer overflow attacks" at bounding box center [538, 314] width 454 height 29
click at [311, 297] on input "d. To prevent buffer overflow attacks" at bounding box center [311, 292] width 0 height 9
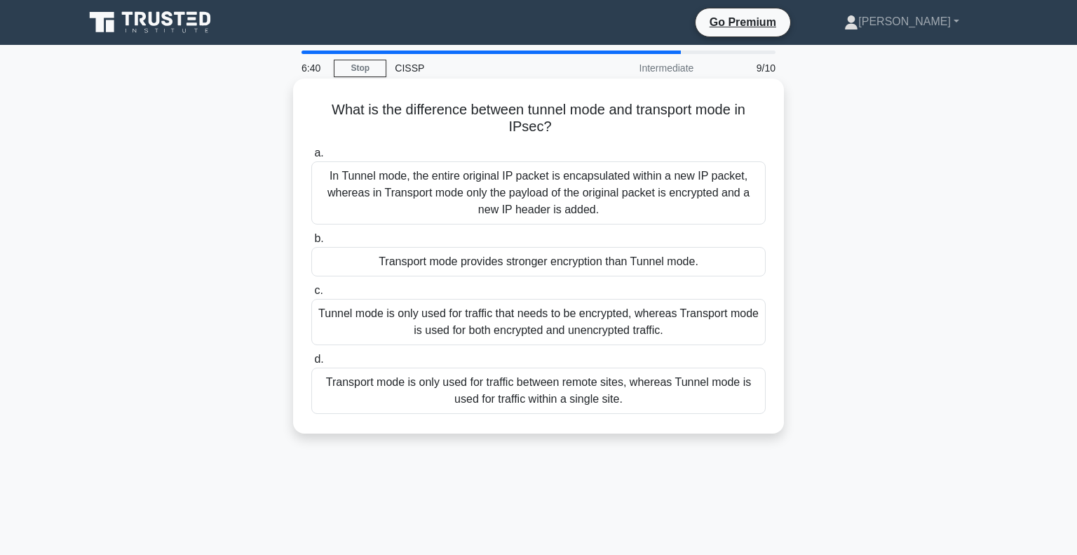
click at [545, 200] on div "In Tunnel mode, the entire original IP packet is encapsulated within a new IP p…" at bounding box center [538, 192] width 454 height 63
click at [311, 158] on input "a. In Tunnel mode, the entire original IP packet is encapsulated within a new I…" at bounding box center [311, 153] width 0 height 9
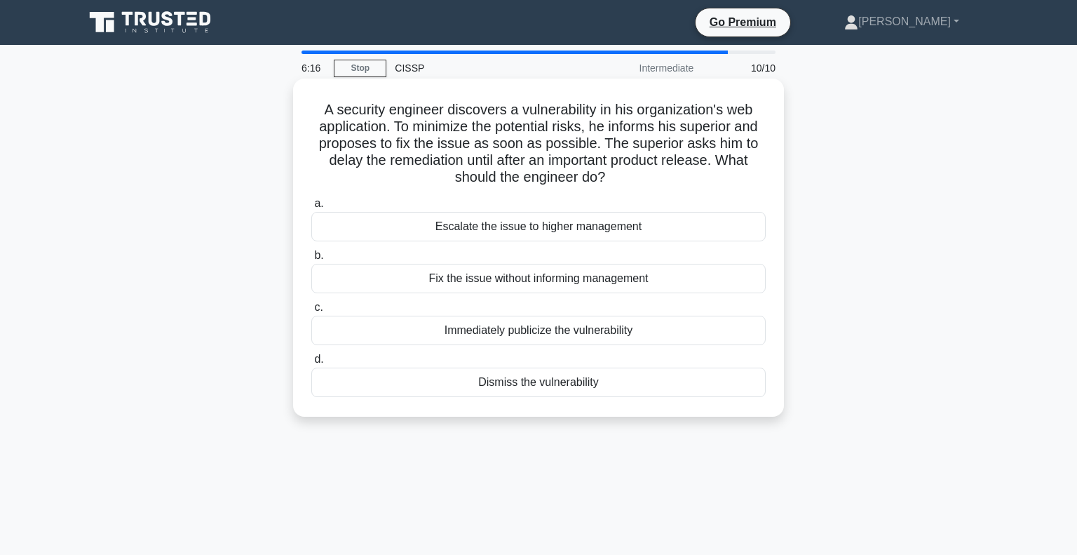
click at [593, 225] on div "Escalate the issue to higher management" at bounding box center [538, 226] width 454 height 29
click at [311, 208] on input "a. Escalate the issue to higher management" at bounding box center [311, 203] width 0 height 9
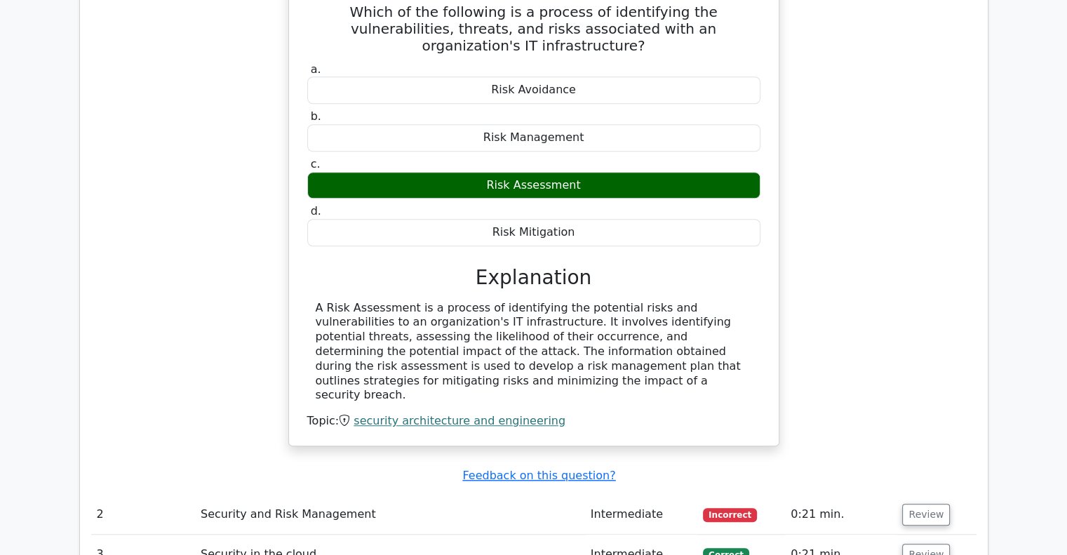
scroll to position [1262, 0]
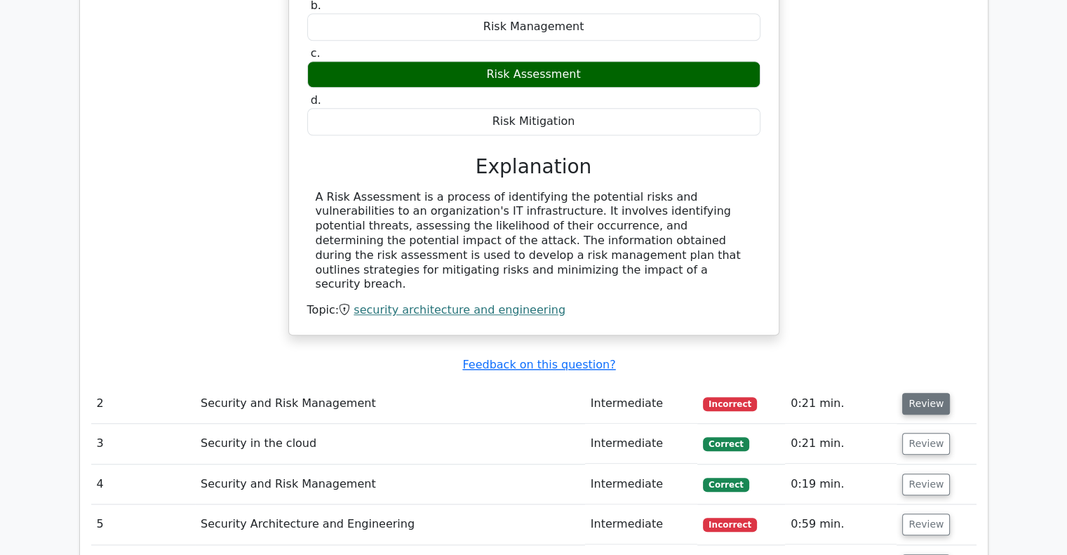
click at [929, 393] on button "Review" at bounding box center [926, 404] width 48 height 22
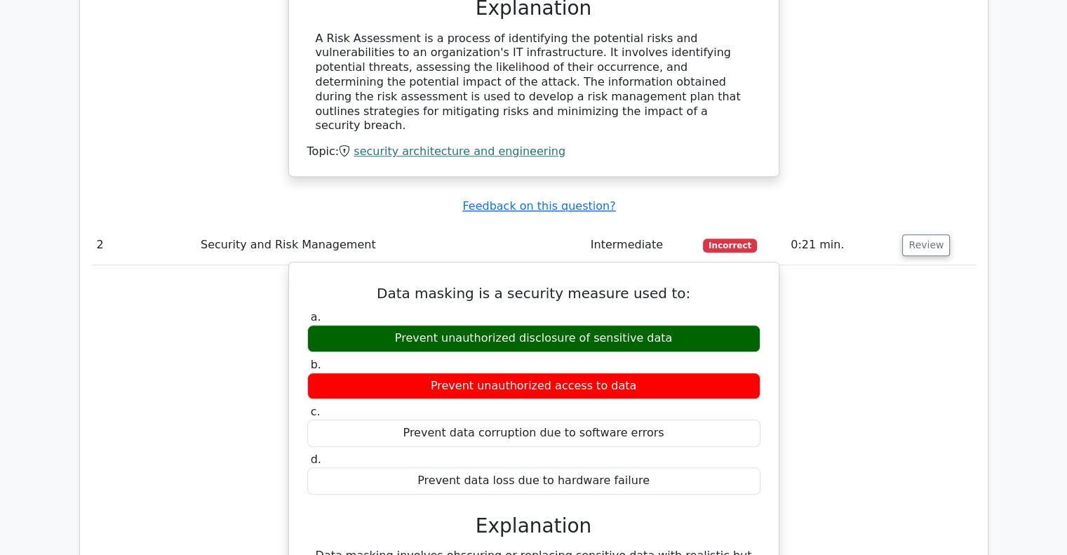
scroll to position [1543, 0]
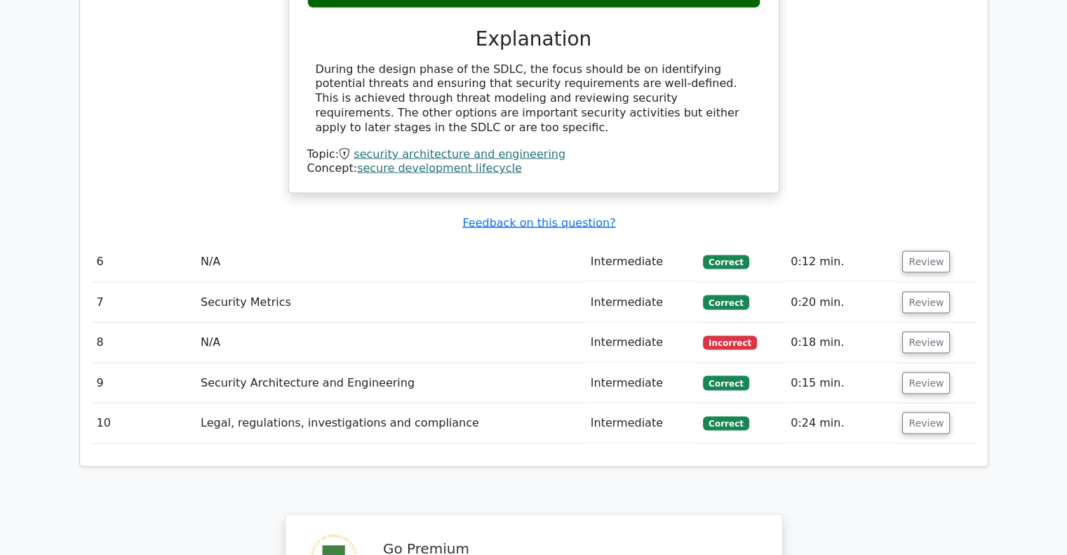
scroll to position [2314, 0]
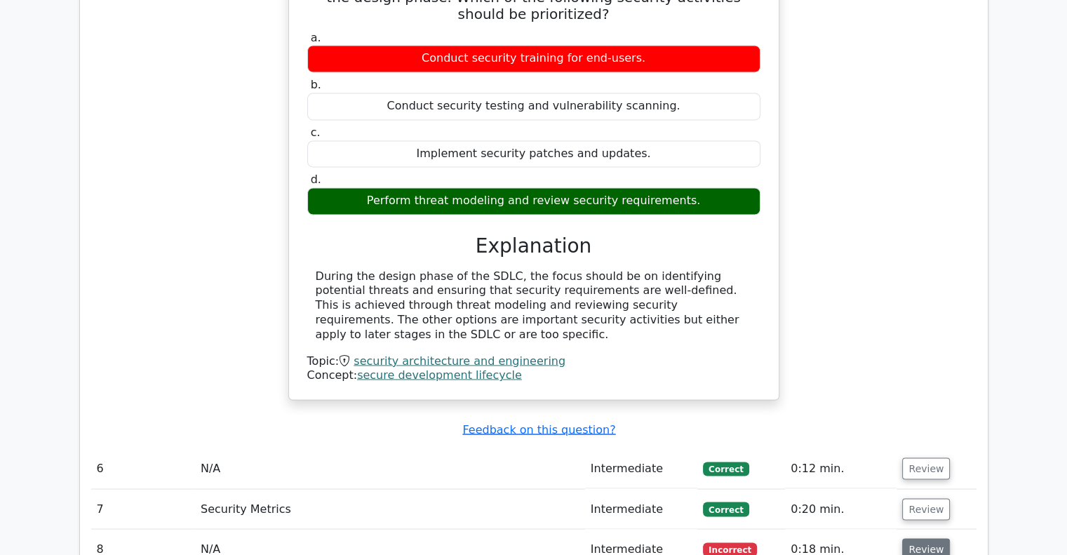
click at [929, 538] on button "Review" at bounding box center [926, 549] width 48 height 22
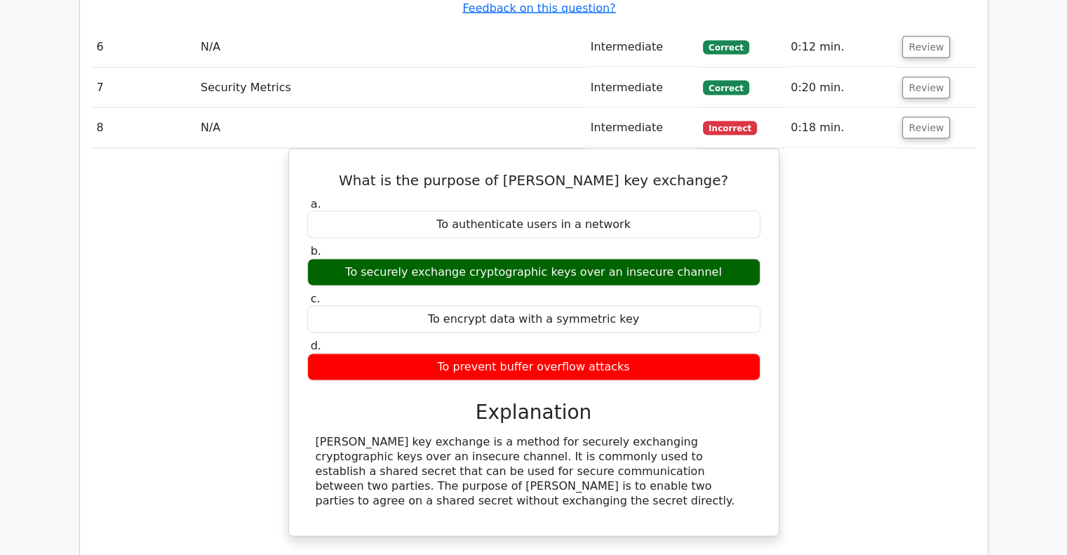
scroll to position [3077, 0]
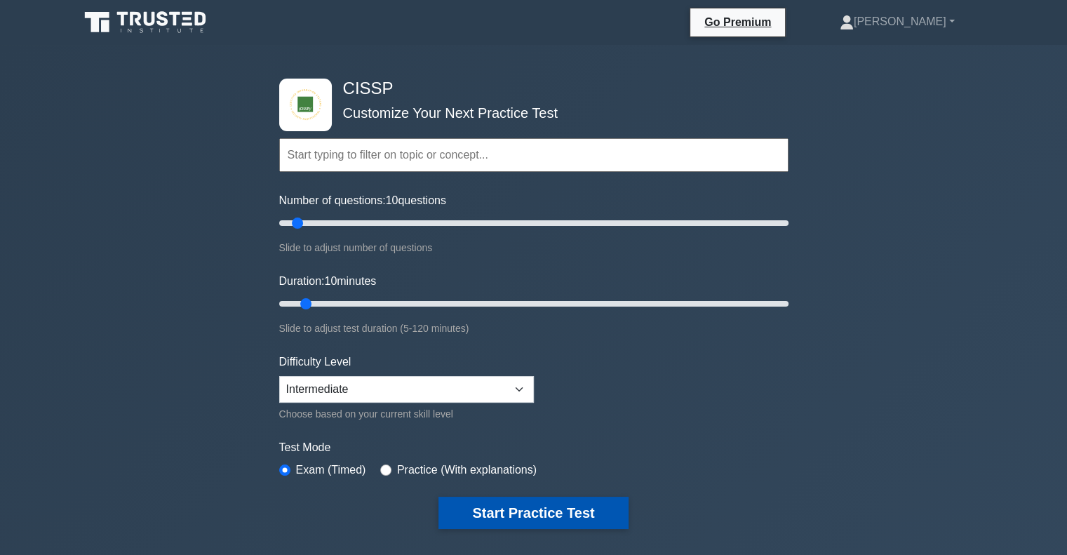
click at [535, 497] on button "Start Practice Test" at bounding box center [532, 513] width 189 height 32
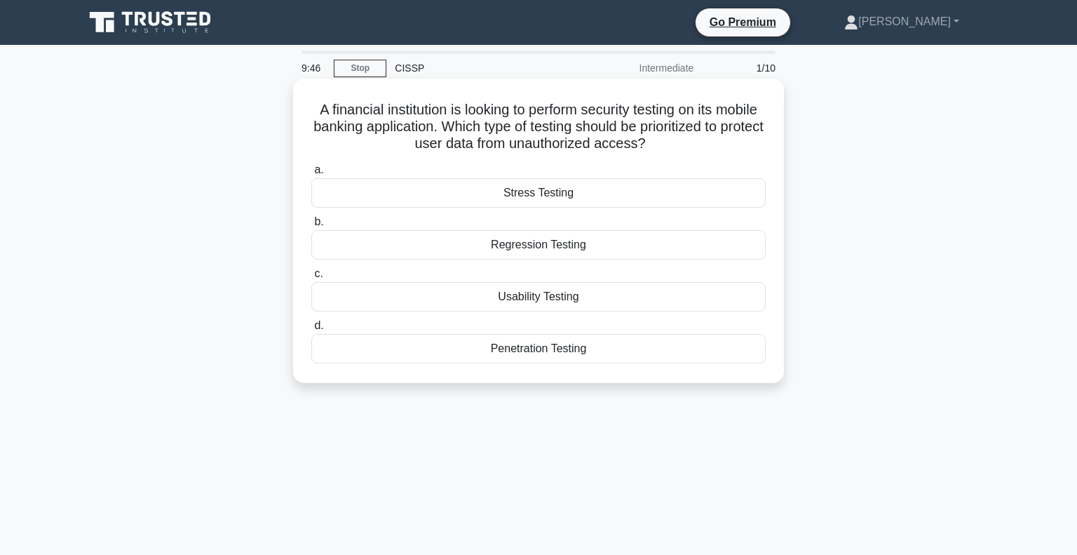
click at [600, 344] on div "Penetration Testing" at bounding box center [538, 348] width 454 height 29
click at [311, 330] on input "d. Penetration Testing" at bounding box center [311, 325] width 0 height 9
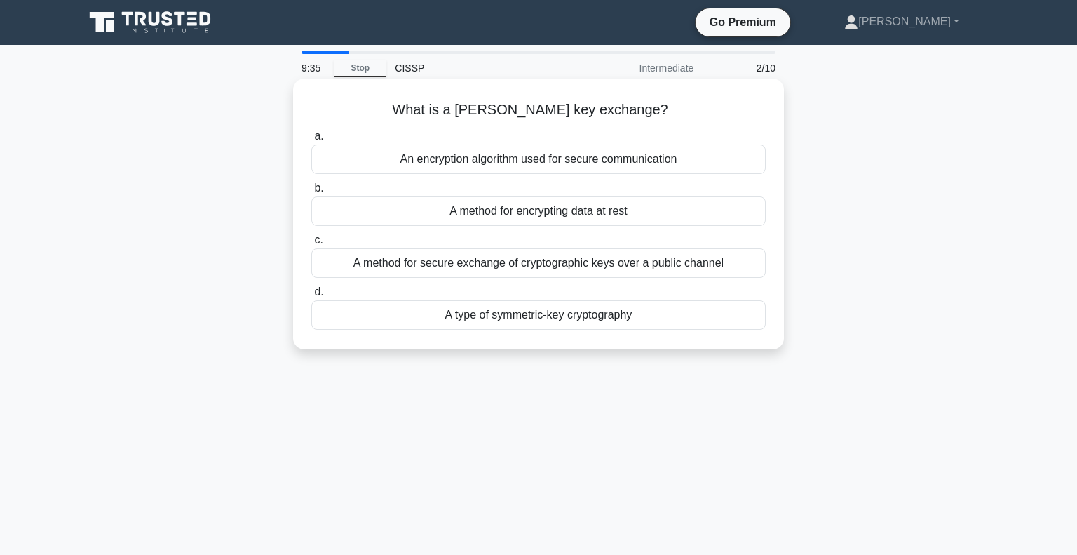
click at [528, 155] on div "An encryption algorithm used for secure communication" at bounding box center [538, 158] width 454 height 29
click at [311, 141] on input "a. An encryption algorithm used for secure communication" at bounding box center [311, 136] width 0 height 9
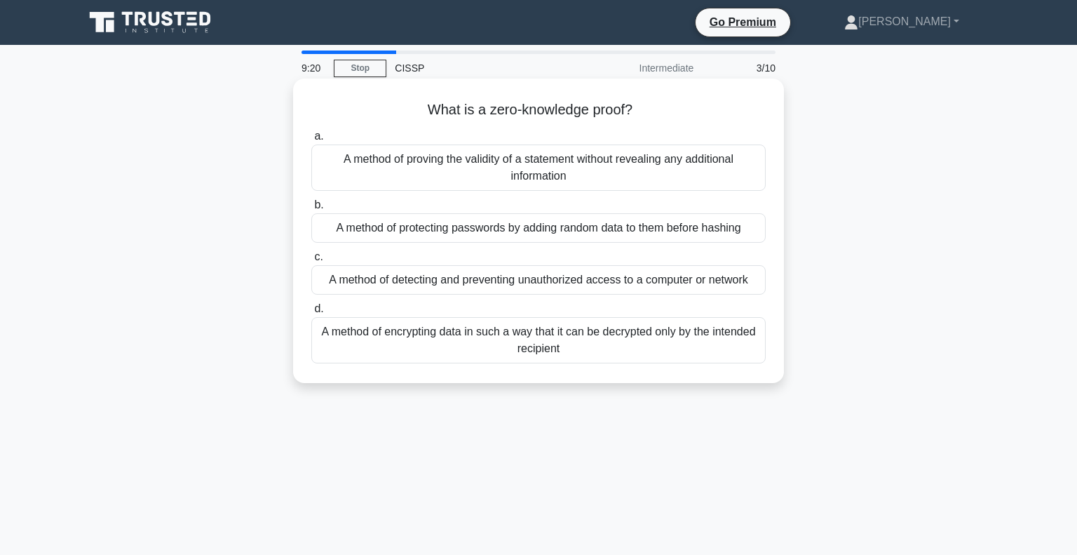
click at [558, 339] on div "A method of encrypting data in such a way that it can be decrypted only by the …" at bounding box center [538, 340] width 454 height 46
click at [311, 313] on input "d. A method of encrypting data in such a way that it can be decrypted only by t…" at bounding box center [311, 308] width 0 height 9
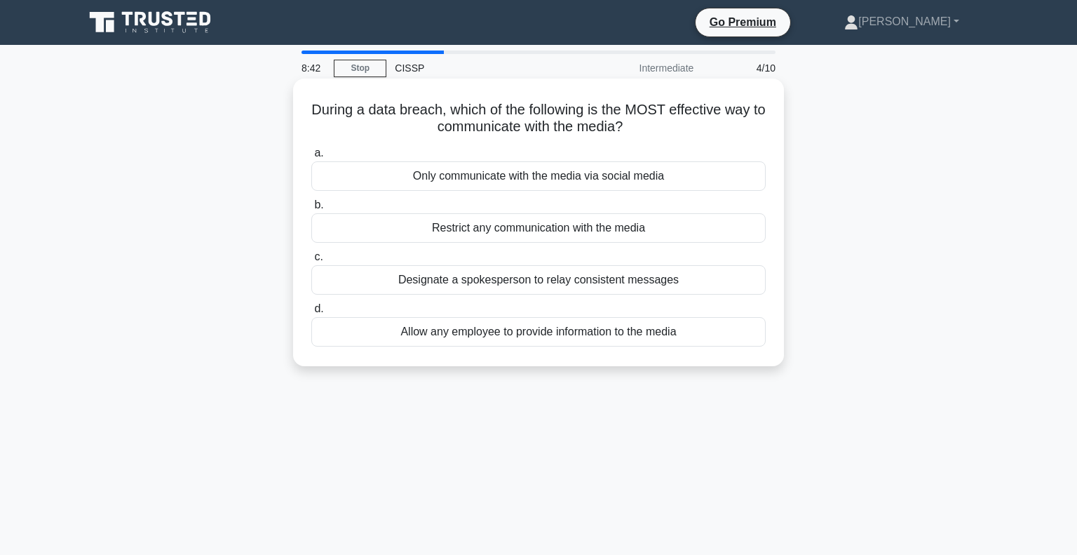
click at [491, 281] on div "Designate a spokesperson to relay consistent messages" at bounding box center [538, 279] width 454 height 29
click at [311, 262] on input "c. Designate a spokesperson to relay consistent messages" at bounding box center [311, 256] width 0 height 9
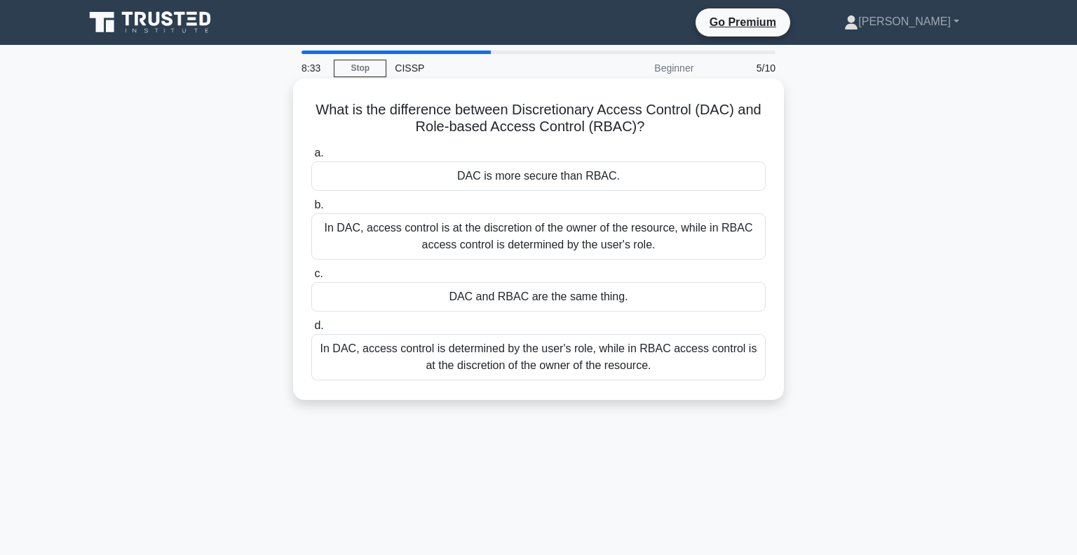
click at [565, 229] on div "In DAC, access control is at the discretion of the owner of the resource, while…" at bounding box center [538, 236] width 454 height 46
click at [311, 210] on input "b. In DAC, access control is at the discretion of the owner of the resource, wh…" at bounding box center [311, 205] width 0 height 9
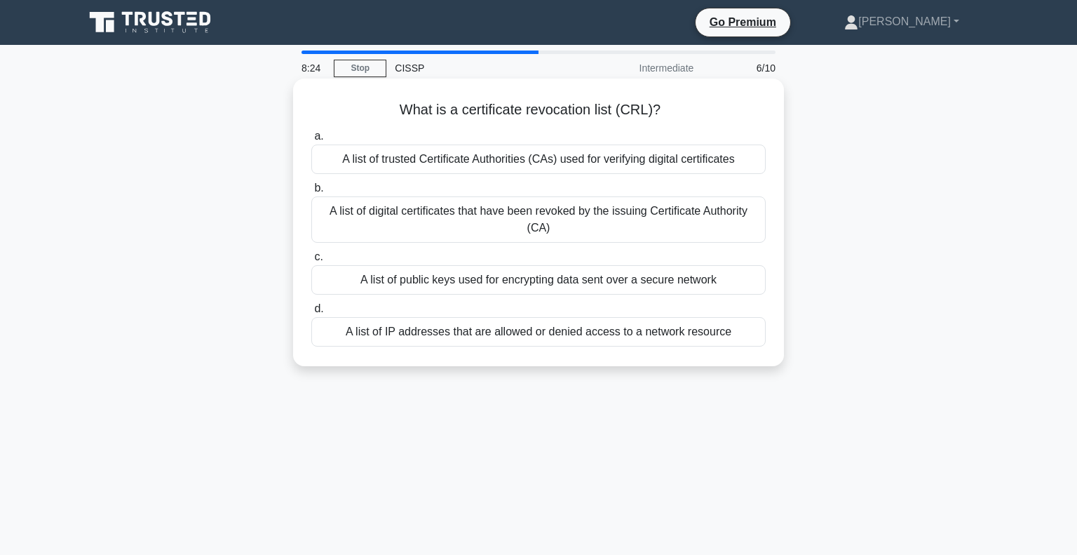
click at [538, 213] on div "A list of digital certificates that have been revoked by the issuing Certificat…" at bounding box center [538, 219] width 454 height 46
click at [311, 193] on input "b. A list of digital certificates that have been revoked by the issuing Certifi…" at bounding box center [311, 188] width 0 height 9
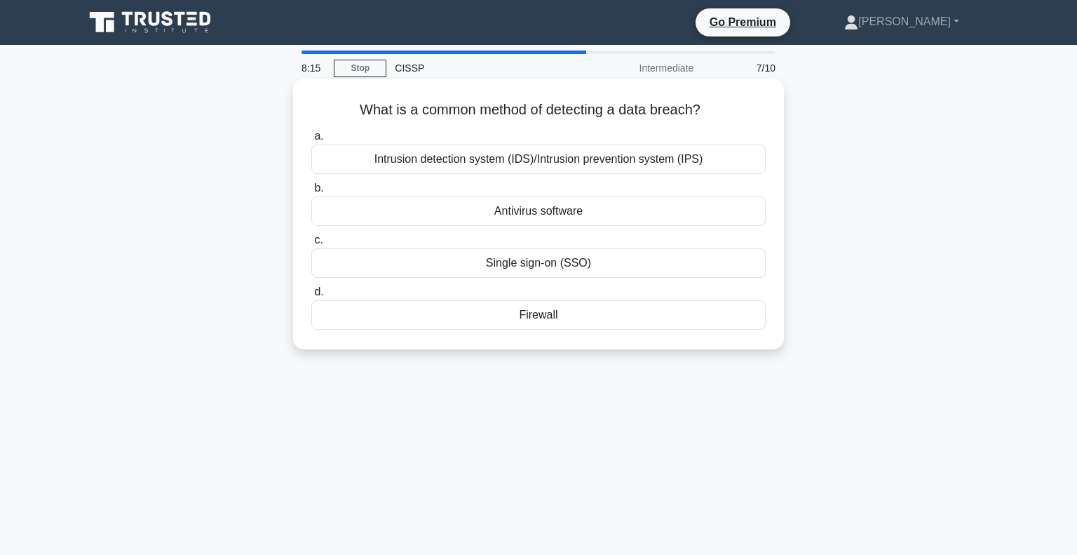
click at [530, 158] on div "Intrusion detection system (IDS)/Intrusion prevention system (IPS)" at bounding box center [538, 158] width 454 height 29
click at [311, 141] on input "a. Intrusion detection system (IDS)/Intrusion prevention system (IPS)" at bounding box center [311, 136] width 0 height 9
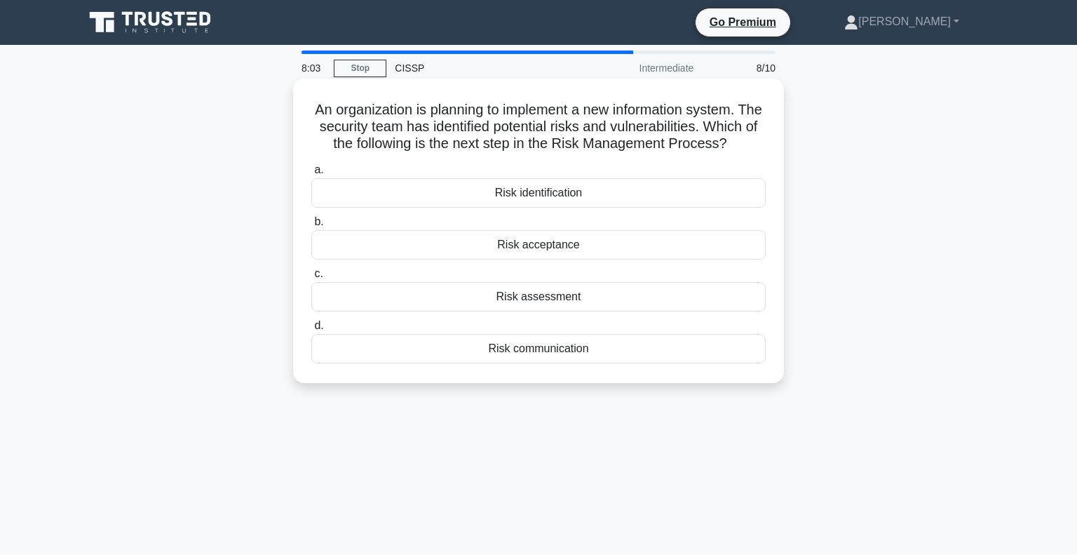
click at [565, 204] on div "Risk identification" at bounding box center [538, 192] width 454 height 29
click at [311, 175] on input "a. Risk identification" at bounding box center [311, 170] width 0 height 9
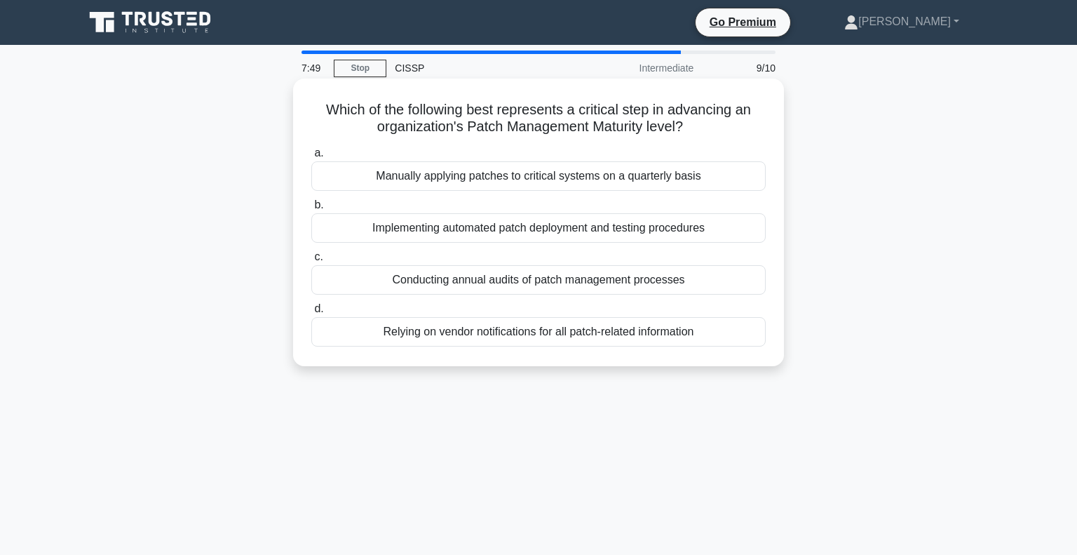
click at [547, 227] on div "Implementing automated patch deployment and testing procedures" at bounding box center [538, 227] width 454 height 29
click at [311, 210] on input "b. Implementing automated patch deployment and testing procedures" at bounding box center [311, 205] width 0 height 9
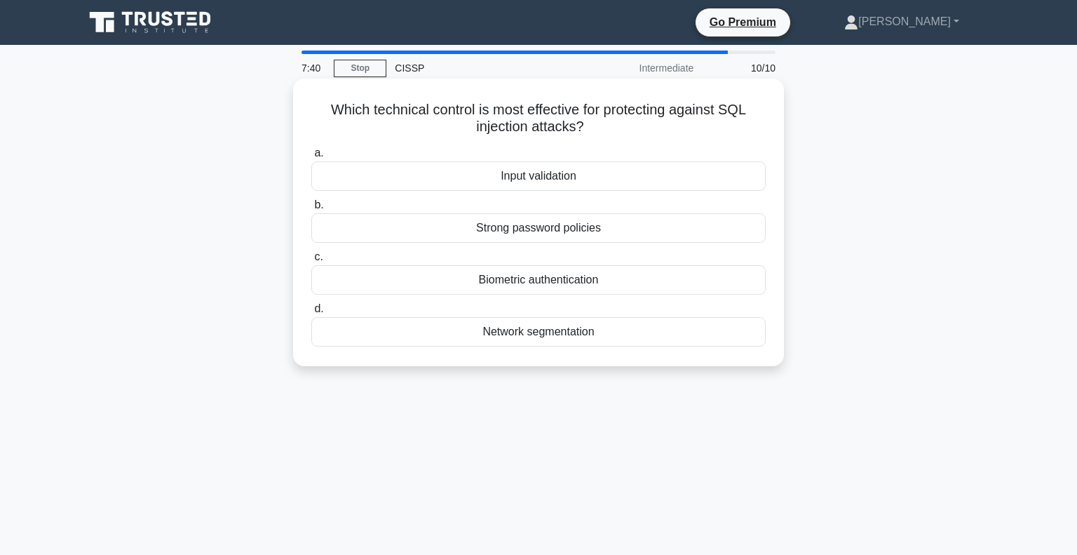
click at [579, 227] on div "Strong password policies" at bounding box center [538, 227] width 454 height 29
click at [311, 210] on input "b. Strong password policies" at bounding box center [311, 205] width 0 height 9
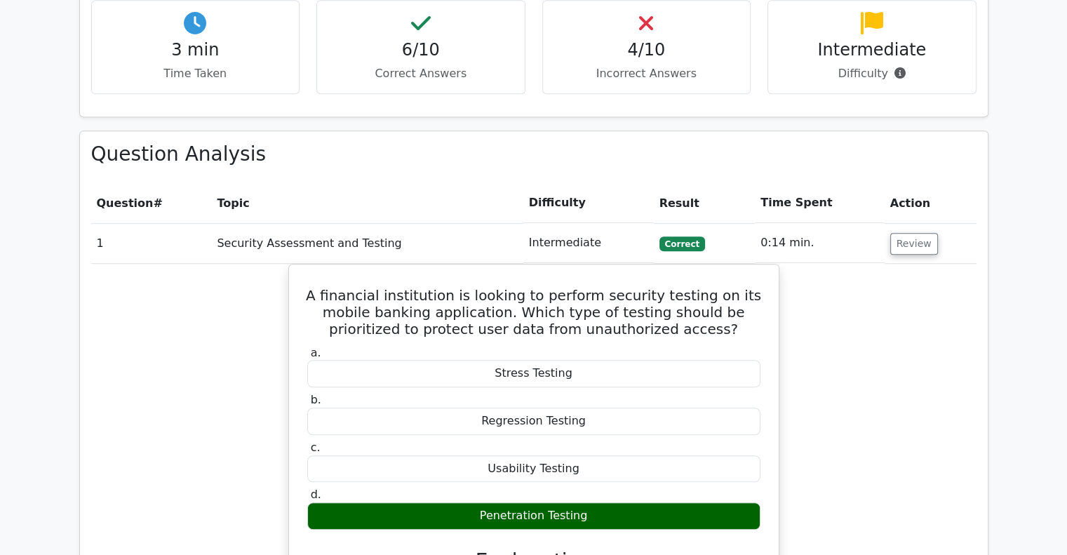
scroll to position [1333, 0]
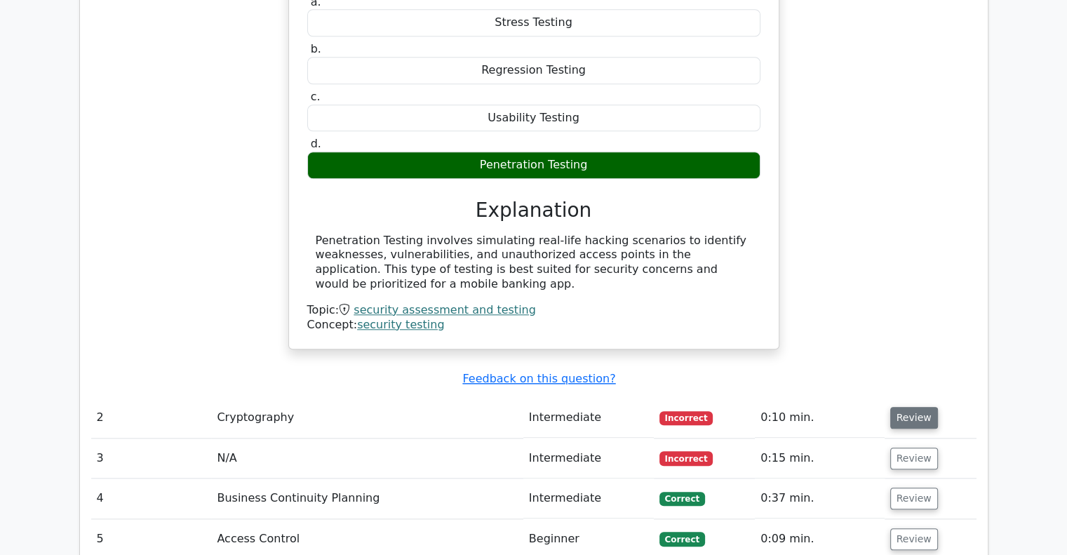
click at [898, 407] on button "Review" at bounding box center [914, 418] width 48 height 22
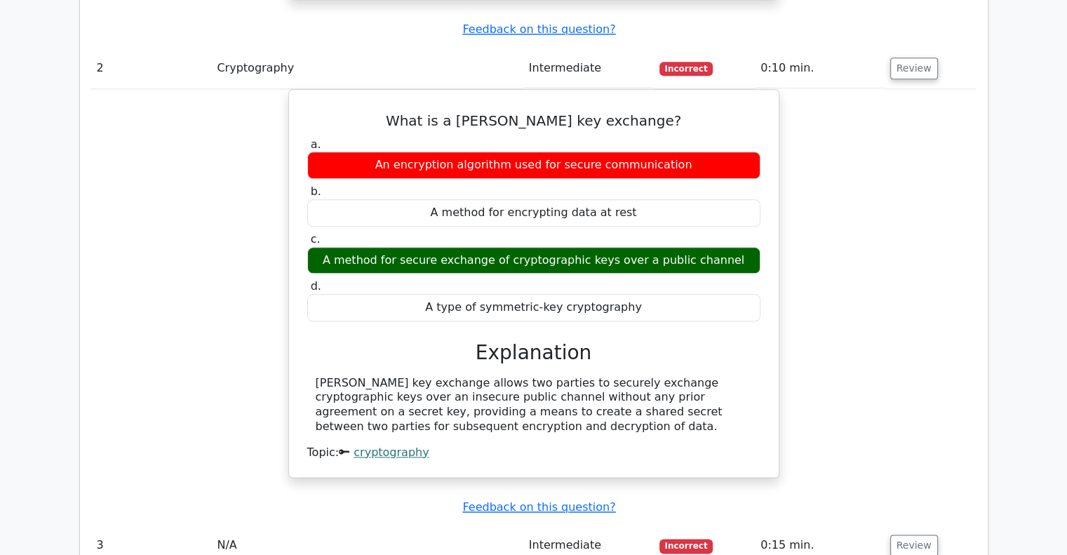
scroll to position [1683, 0]
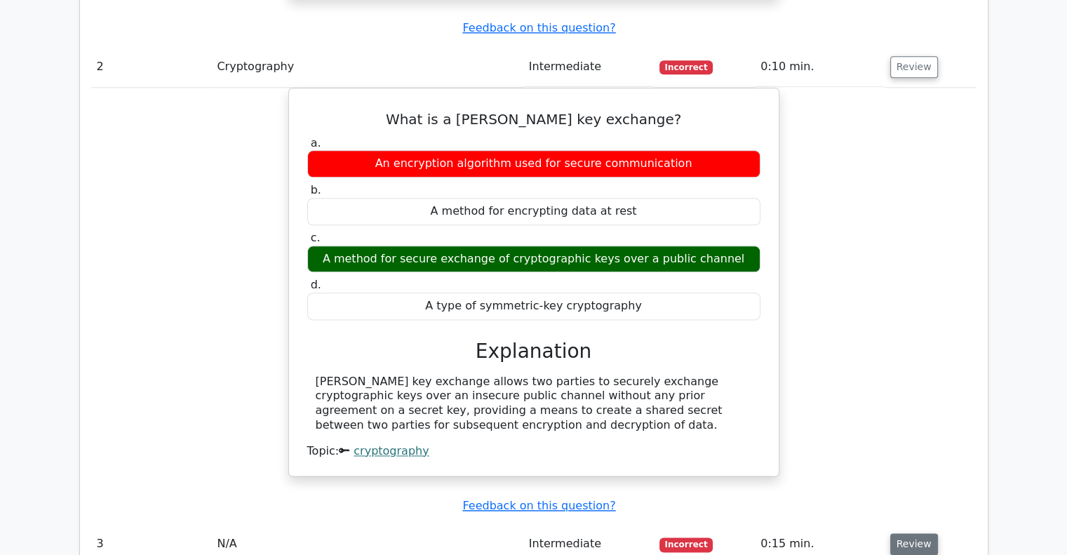
click at [924, 533] on button "Review" at bounding box center [914, 544] width 48 height 22
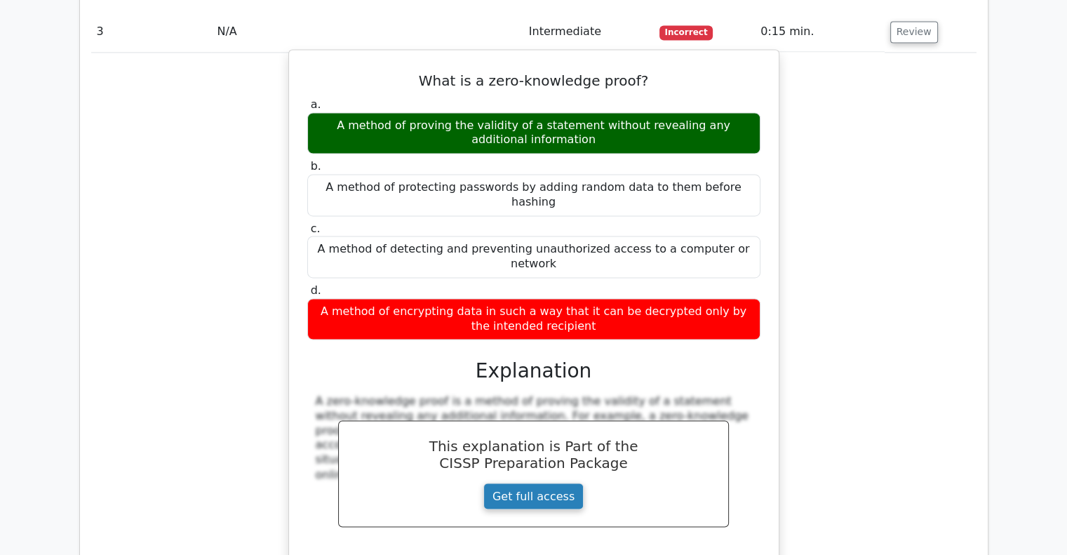
scroll to position [2314, 0]
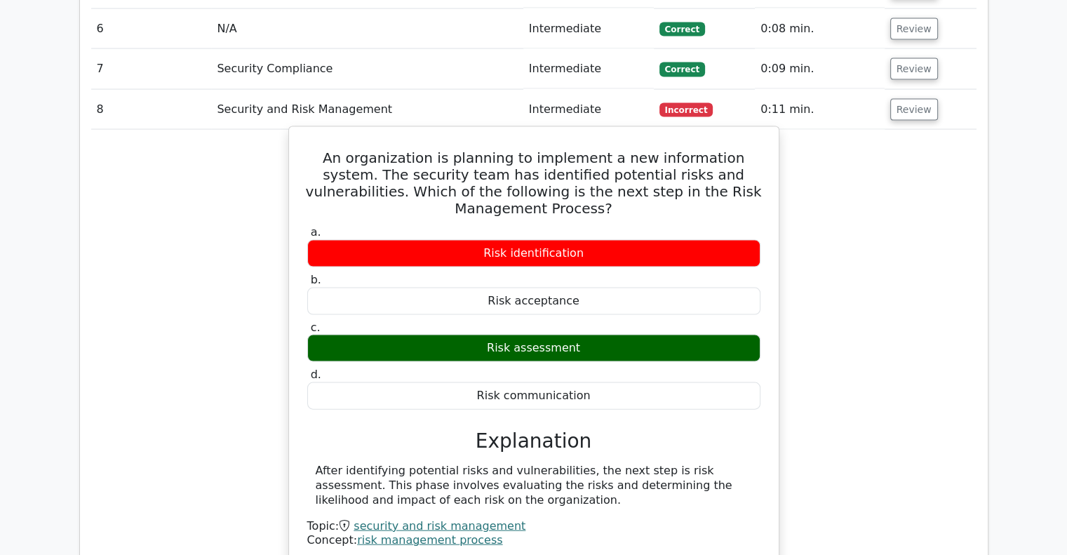
scroll to position [3016, 0]
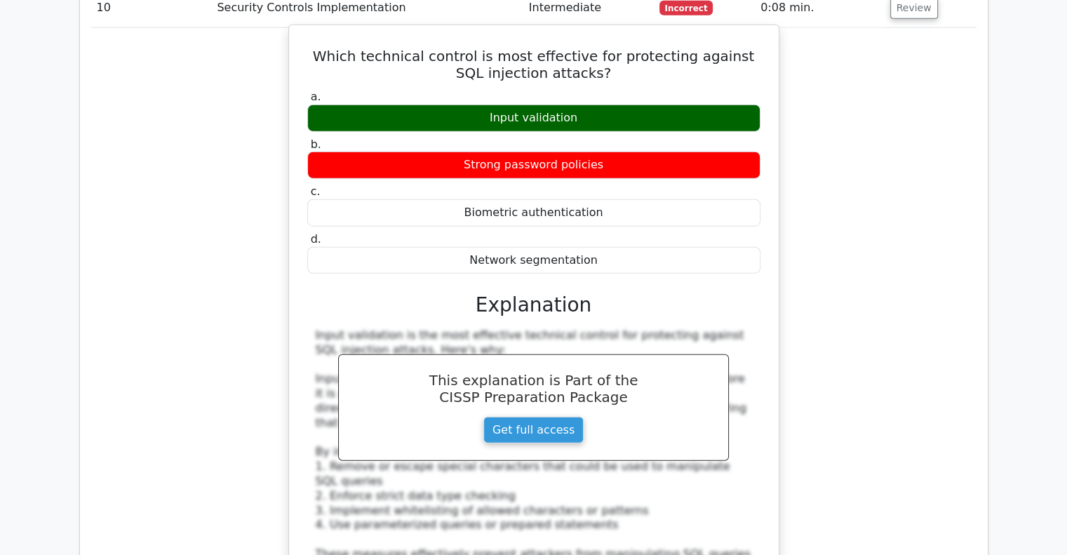
scroll to position [3717, 0]
